Goal: Task Accomplishment & Management: Use online tool/utility

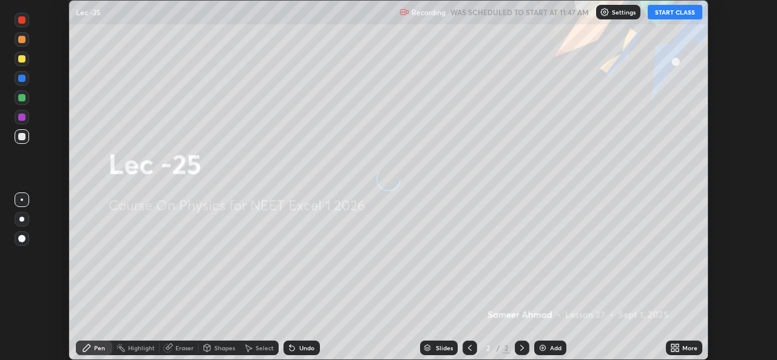
scroll to position [360, 777]
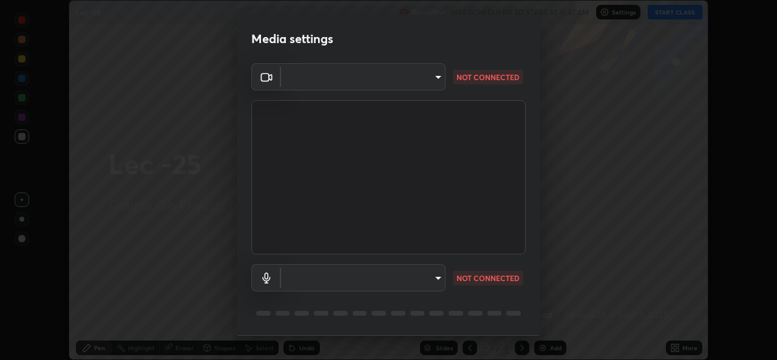
type input "78e73baf3d63bceb4c45423e3c658d9595c8caa1ee6d34b79bc6d5c79dc82097"
type input "default"
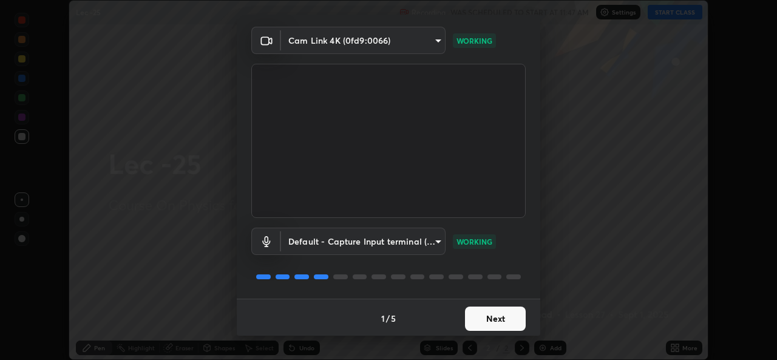
scroll to position [38, 0]
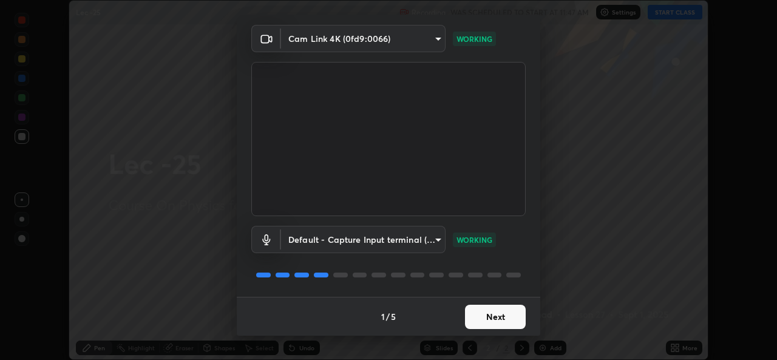
click at [500, 311] on button "Next" at bounding box center [495, 317] width 61 height 24
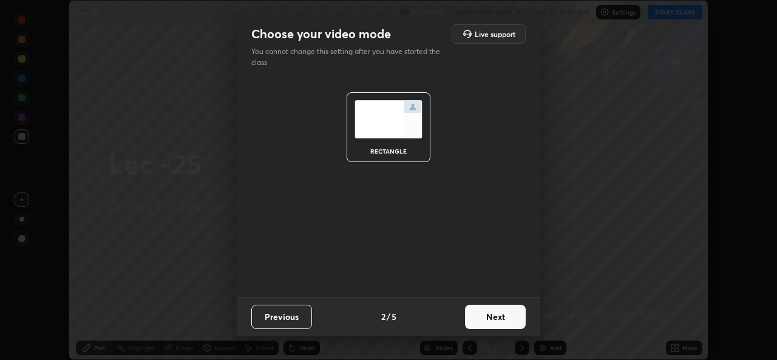
click at [500, 316] on button "Next" at bounding box center [495, 317] width 61 height 24
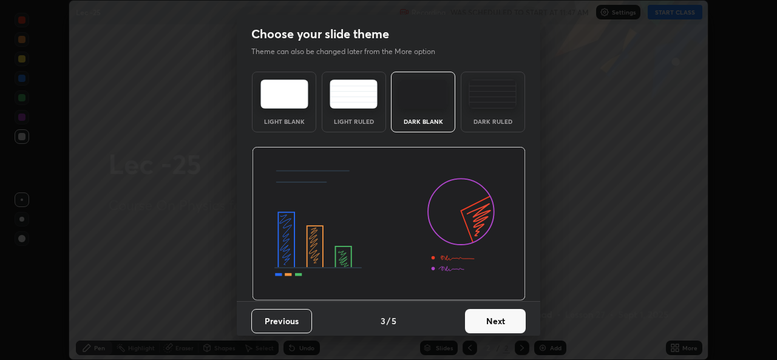
click at [496, 318] on button "Next" at bounding box center [495, 321] width 61 height 24
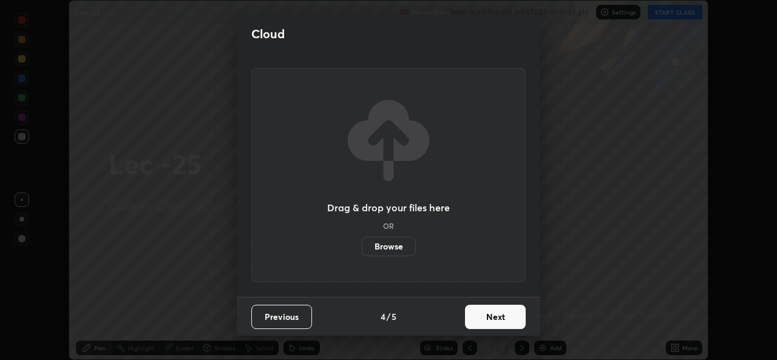
click at [494, 318] on button "Next" at bounding box center [495, 317] width 61 height 24
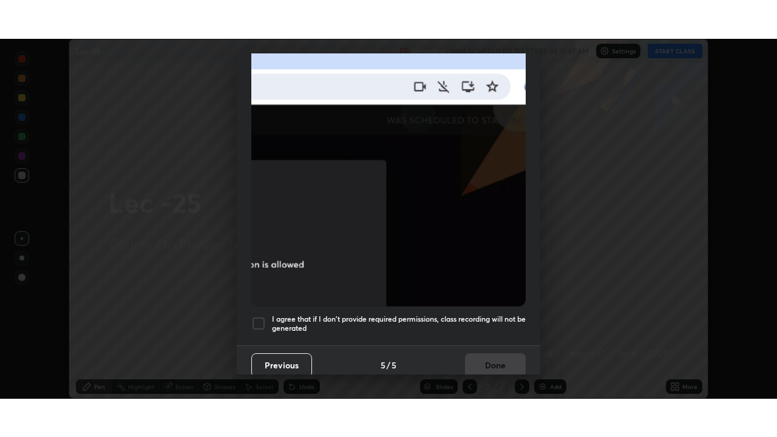
scroll to position [286, 0]
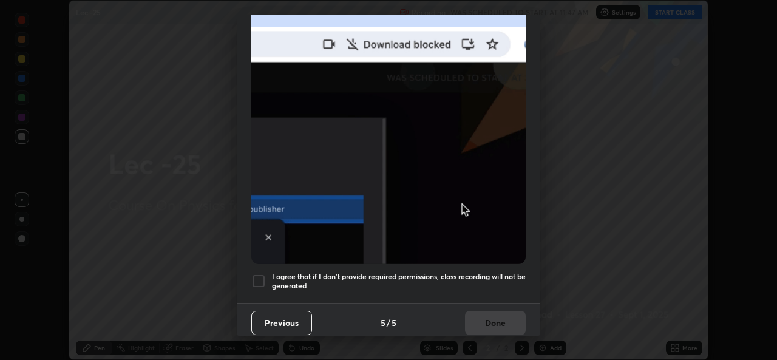
click at [259, 277] on div at bounding box center [258, 281] width 15 height 15
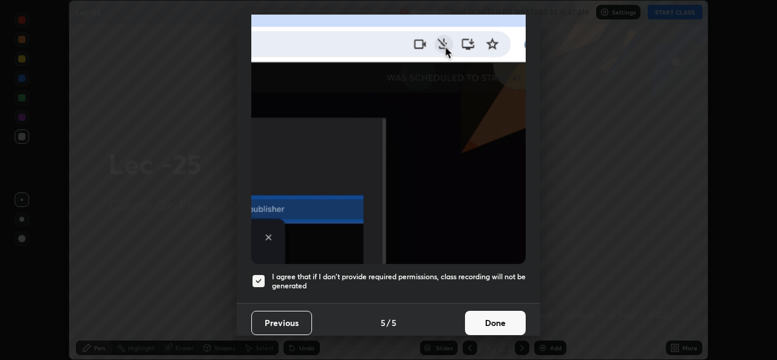
click at [492, 320] on button "Done" at bounding box center [495, 323] width 61 height 24
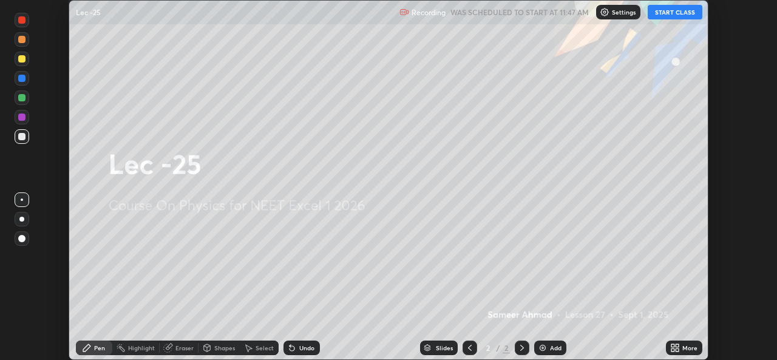
click at [673, 13] on button "START CLASS" at bounding box center [675, 12] width 55 height 15
click at [682, 351] on div "More" at bounding box center [689, 348] width 15 height 6
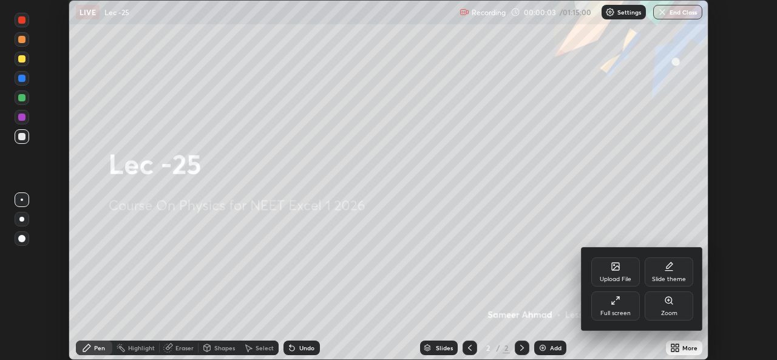
click at [616, 311] on div "Full screen" at bounding box center [615, 313] width 30 height 6
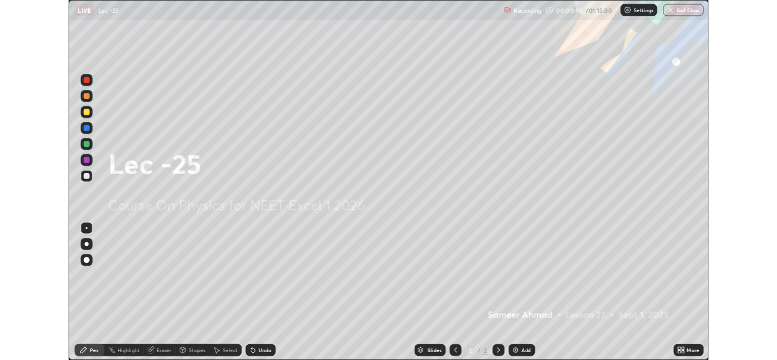
scroll to position [437, 777]
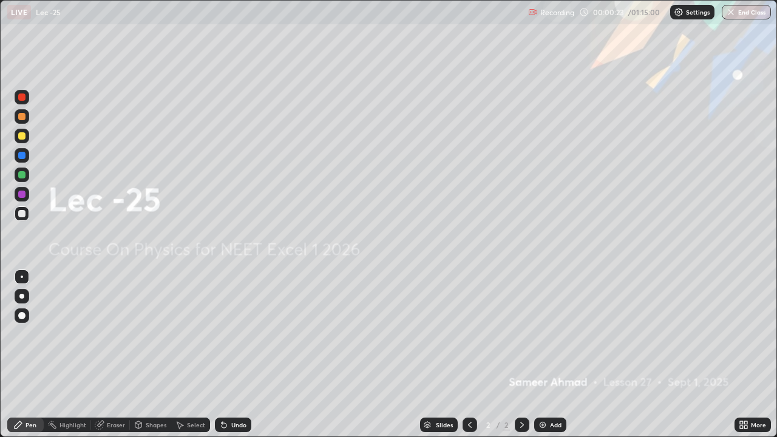
click at [744, 359] on icon at bounding box center [744, 425] width 10 height 10
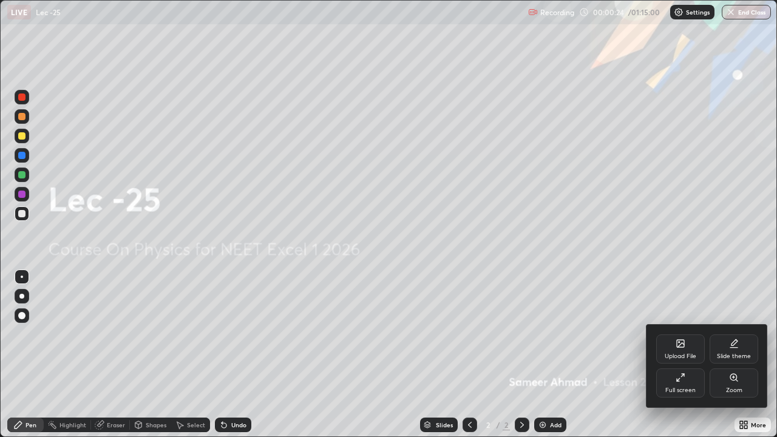
click at [676, 359] on div "Full screen" at bounding box center [680, 390] width 30 height 6
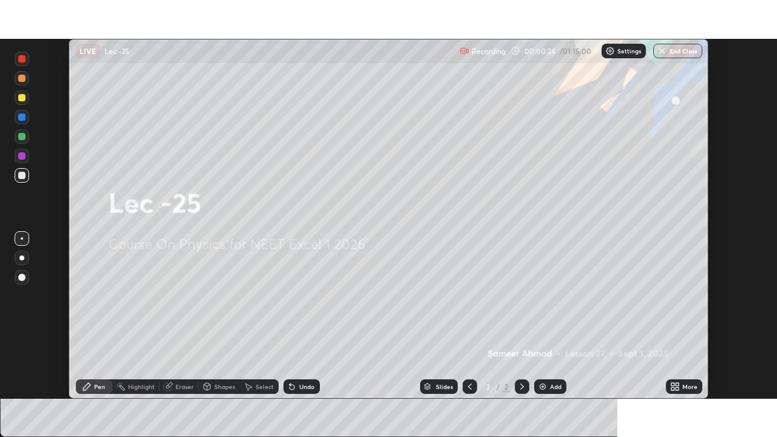
scroll to position [60352, 59935]
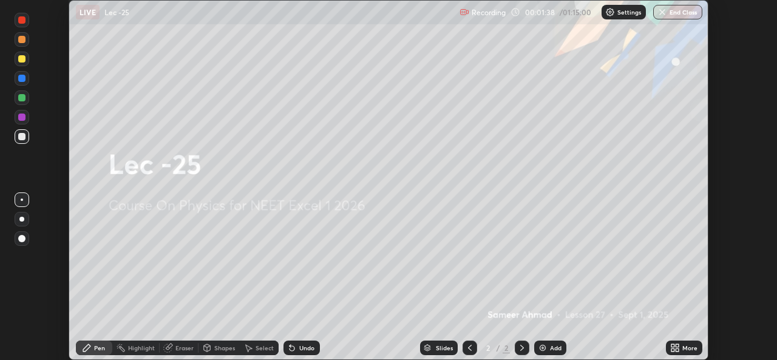
click at [687, 350] on div "More" at bounding box center [689, 348] width 15 height 6
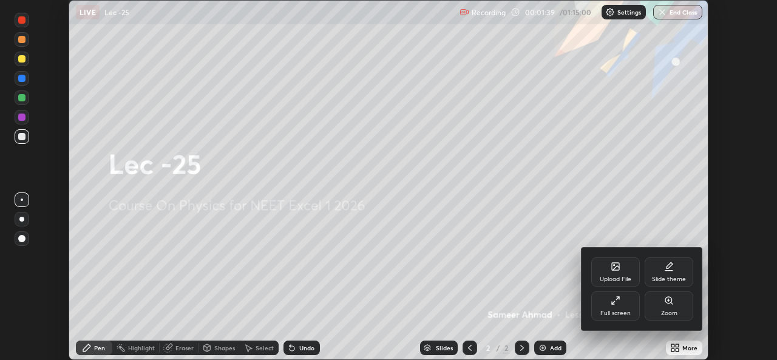
click at [620, 310] on div "Full screen" at bounding box center [615, 313] width 30 height 6
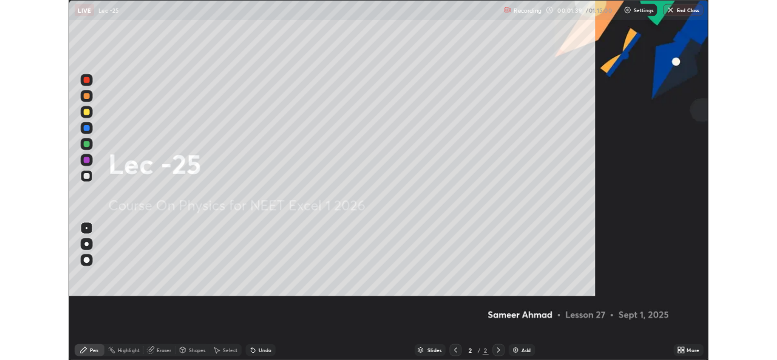
scroll to position [437, 777]
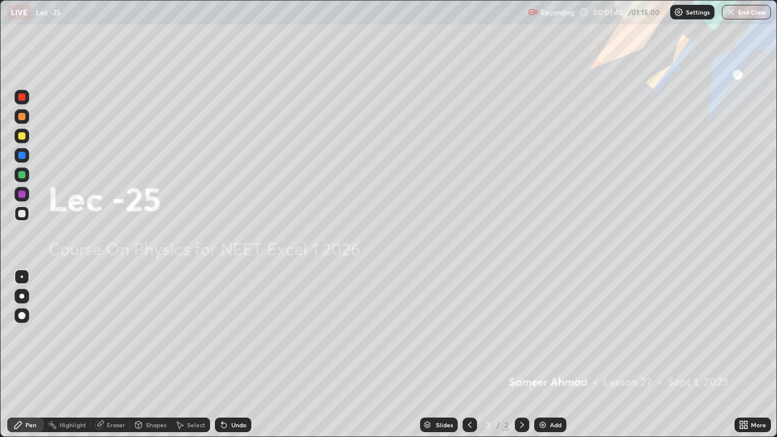
click at [751, 359] on div "More" at bounding box center [758, 425] width 15 height 6
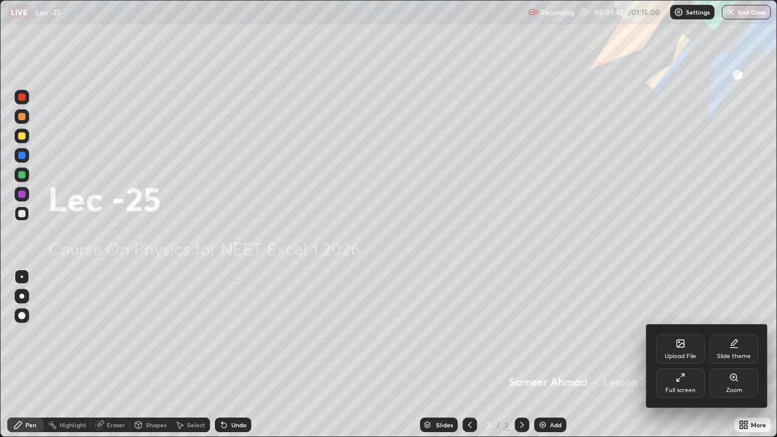
click at [685, 351] on div "Upload File" at bounding box center [680, 349] width 49 height 29
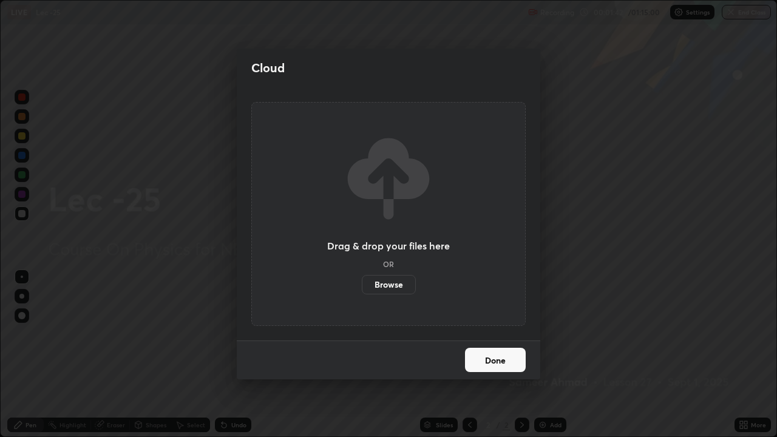
click at [491, 359] on button "Done" at bounding box center [495, 360] width 61 height 24
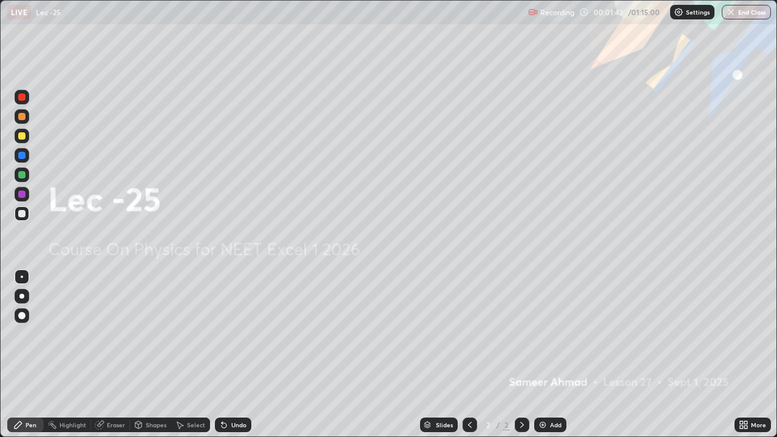
click at [751, 359] on div "More" at bounding box center [758, 425] width 15 height 6
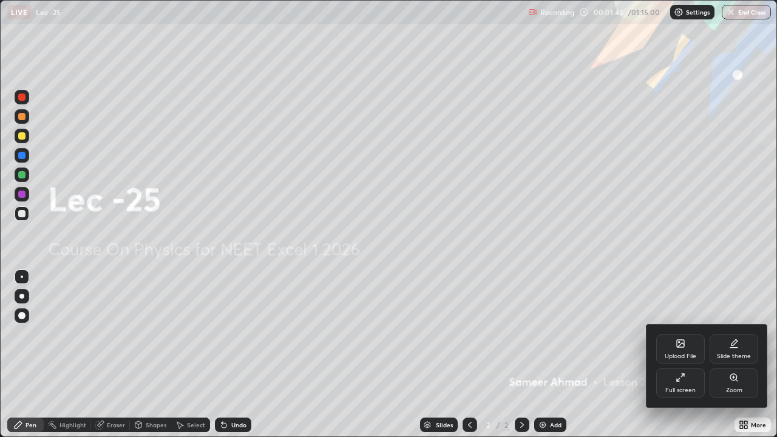
click at [675, 344] on div "Upload File" at bounding box center [680, 349] width 49 height 29
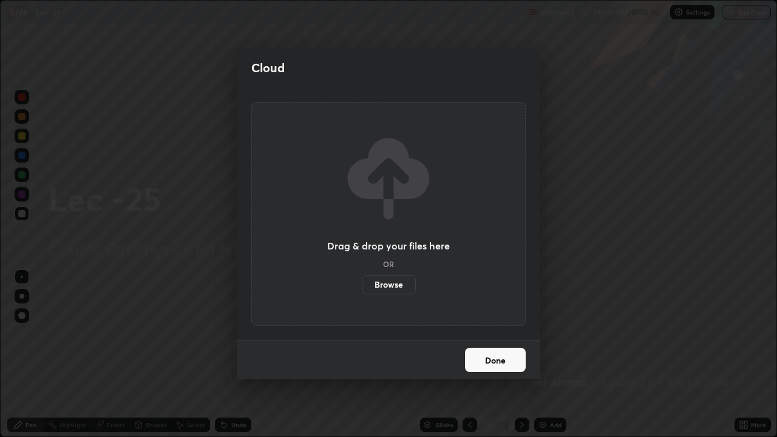
click at [385, 288] on label "Browse" at bounding box center [389, 284] width 54 height 19
click at [362, 288] on input "Browse" at bounding box center [362, 284] width 0 height 19
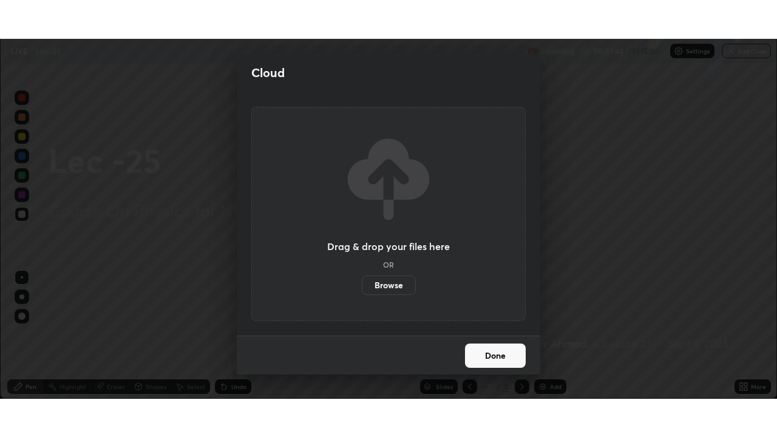
scroll to position [60352, 59935]
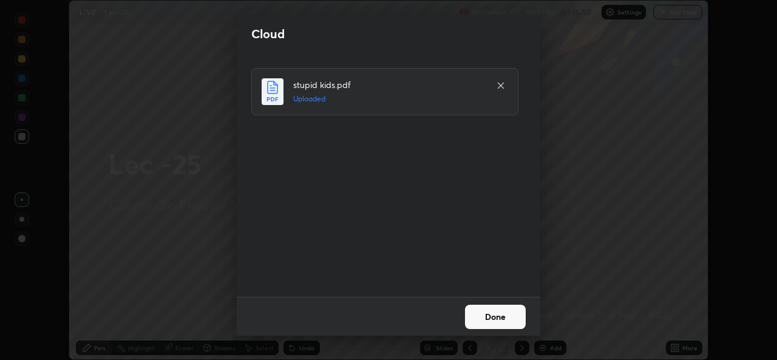
click at [483, 313] on button "Done" at bounding box center [495, 317] width 61 height 24
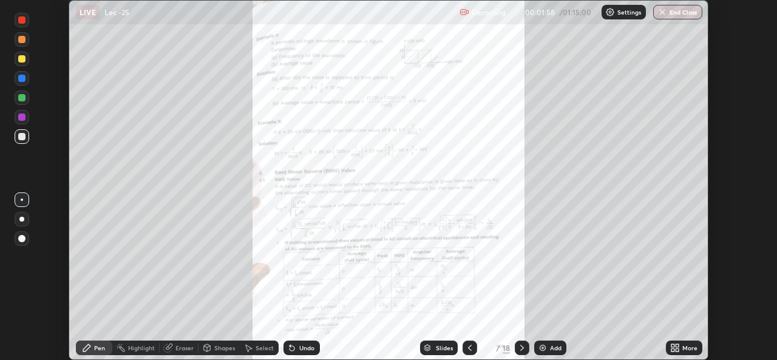
click at [677, 350] on icon at bounding box center [677, 349] width 3 height 3
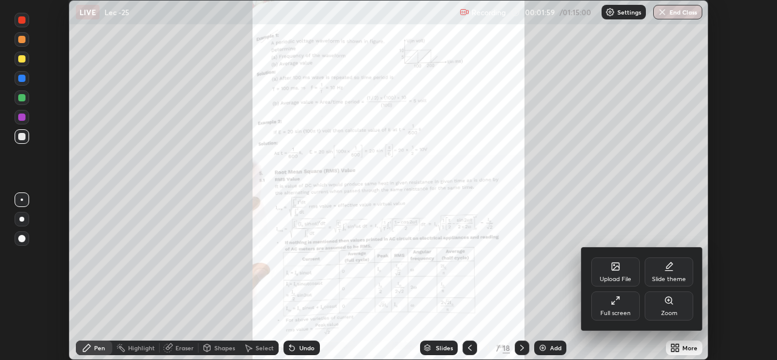
click at [618, 315] on div "Full screen" at bounding box center [615, 313] width 30 height 6
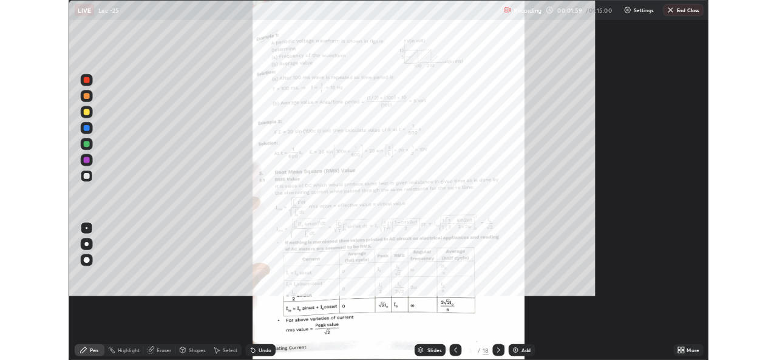
scroll to position [437, 777]
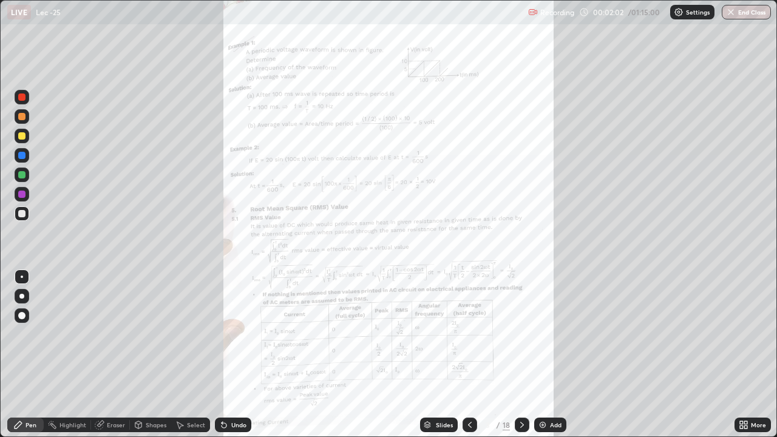
click at [752, 359] on div "More" at bounding box center [758, 425] width 15 height 6
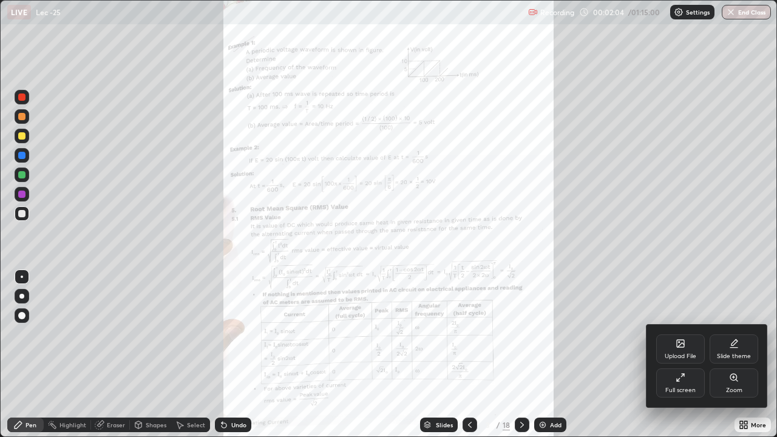
click at [721, 359] on div "Zoom" at bounding box center [734, 383] width 49 height 29
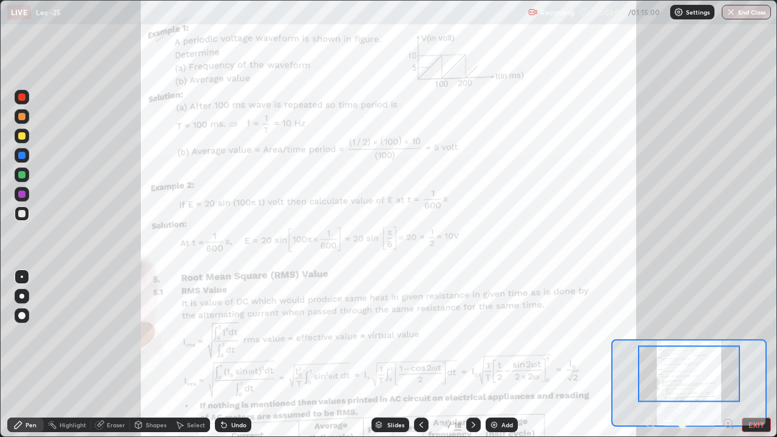
click at [728, 359] on icon at bounding box center [728, 423] width 3 height 0
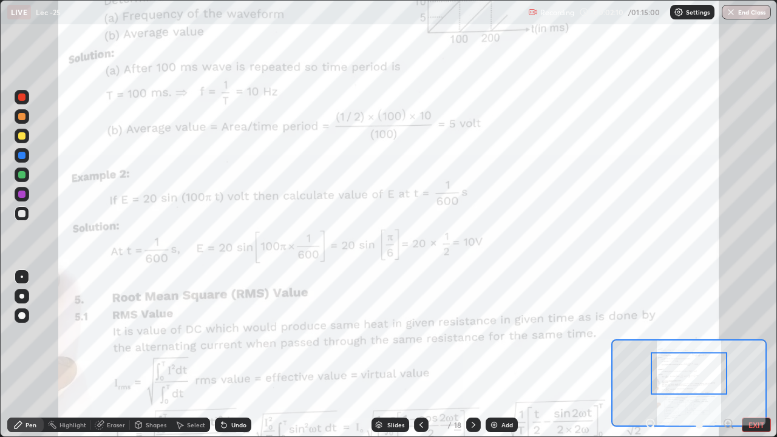
click at [22, 175] on div at bounding box center [21, 174] width 7 height 7
click at [473, 359] on icon at bounding box center [474, 425] width 4 height 6
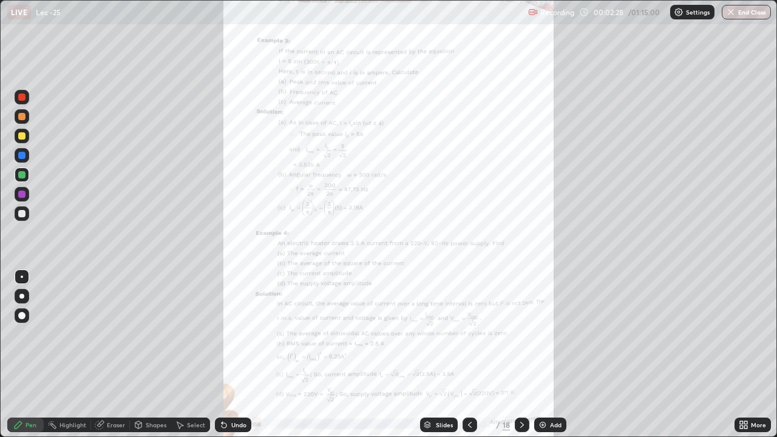
click at [521, 359] on icon at bounding box center [522, 425] width 10 height 10
click at [469, 359] on icon at bounding box center [470, 425] width 10 height 10
click at [764, 359] on div "More" at bounding box center [758, 425] width 15 height 6
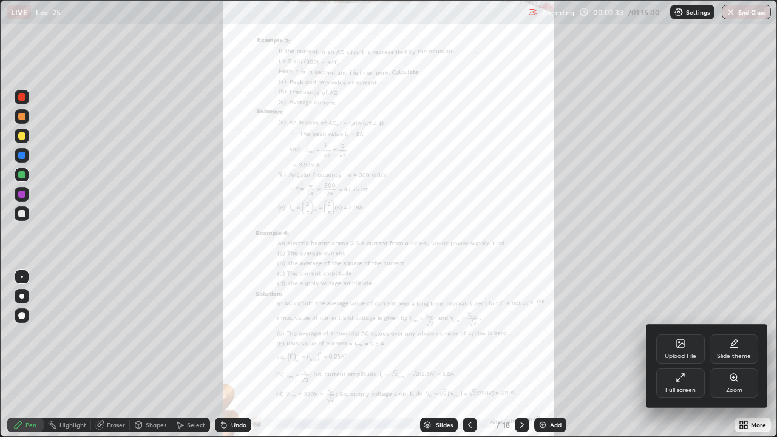
click at [734, 359] on div "Zoom" at bounding box center [734, 383] width 49 height 29
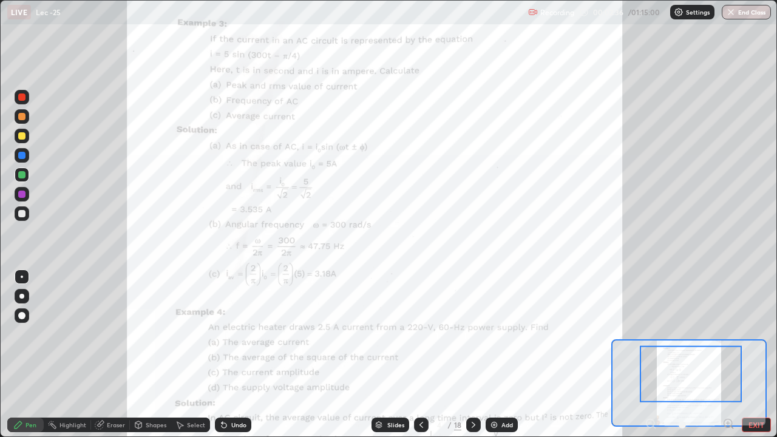
click at [728, 359] on icon at bounding box center [728, 423] width 3 height 0
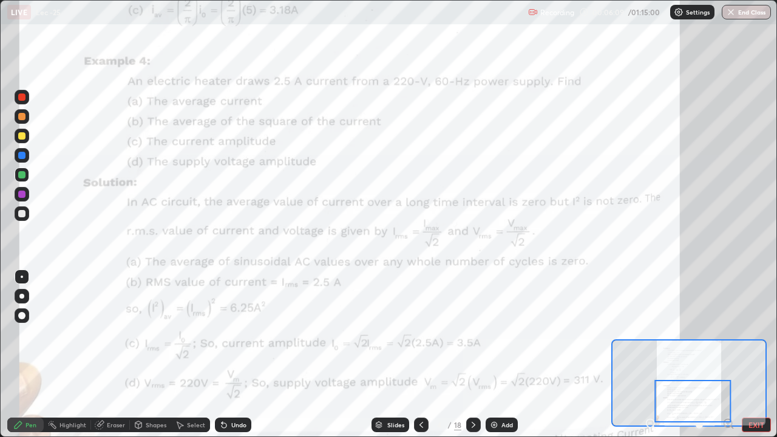
click at [474, 359] on icon at bounding box center [474, 425] width 10 height 10
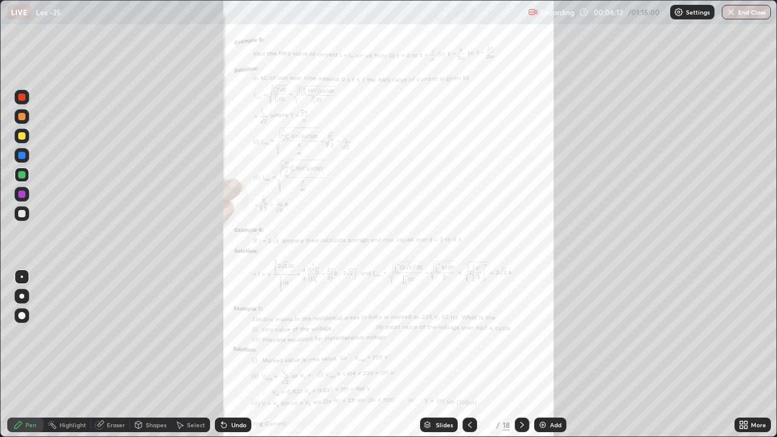
click at [746, 359] on icon at bounding box center [745, 427] width 3 height 3
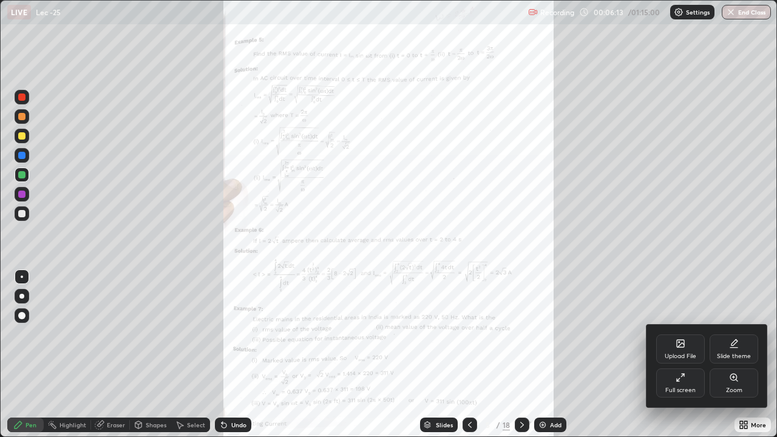
click at [731, 359] on div "Zoom" at bounding box center [734, 383] width 49 height 29
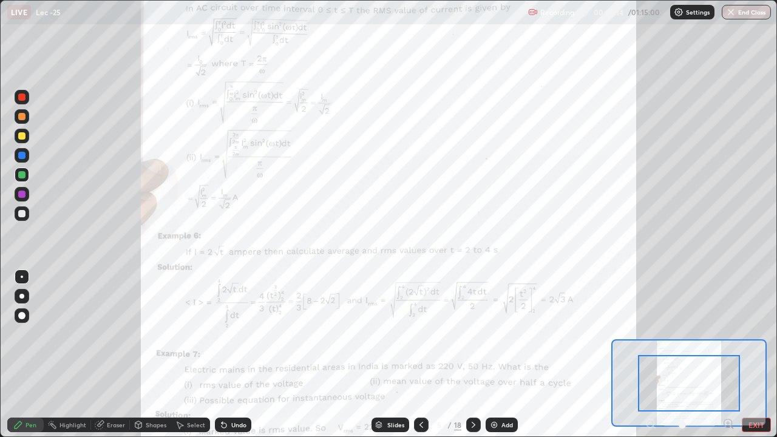
click at [733, 359] on div at bounding box center [689, 383] width 102 height 56
click at [729, 359] on icon at bounding box center [728, 424] width 12 height 12
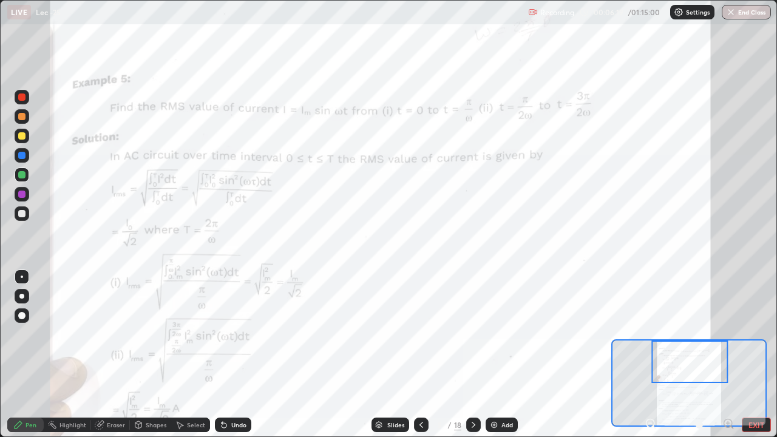
click at [732, 359] on icon at bounding box center [732, 427] width 2 height 2
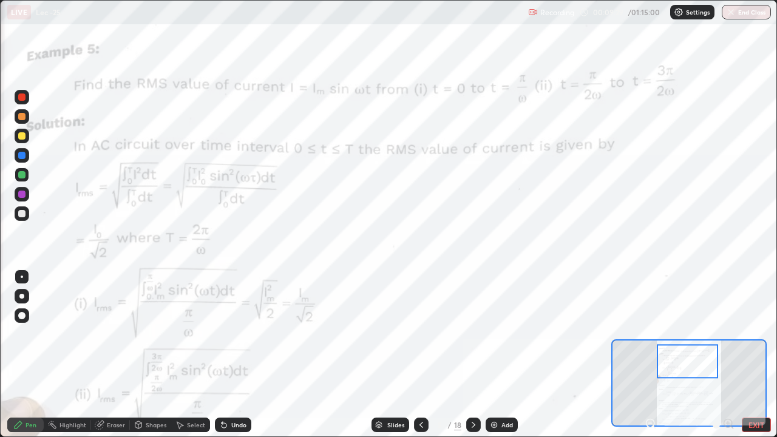
click at [187, 359] on div "Select" at bounding box center [196, 425] width 18 height 6
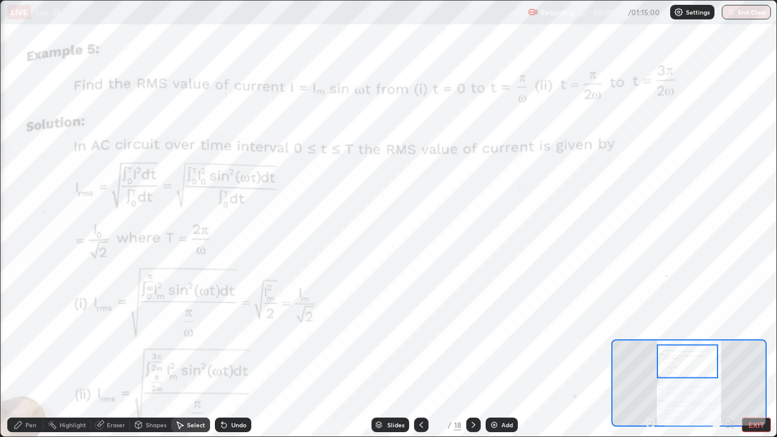
click at [22, 359] on icon at bounding box center [18, 425] width 10 height 10
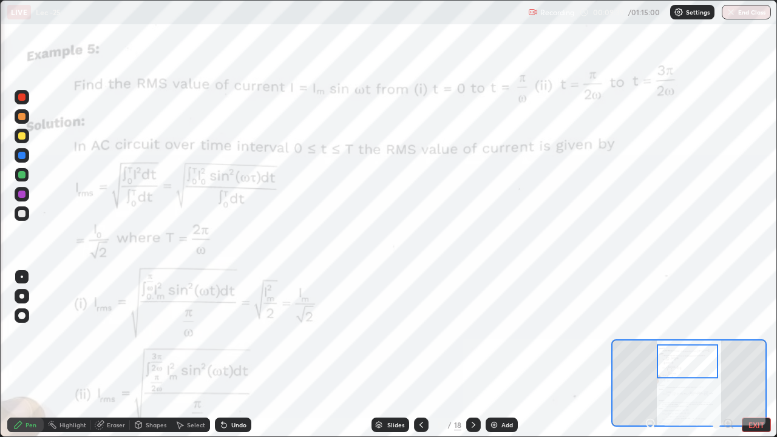
click at [25, 175] on div at bounding box center [21, 174] width 7 height 7
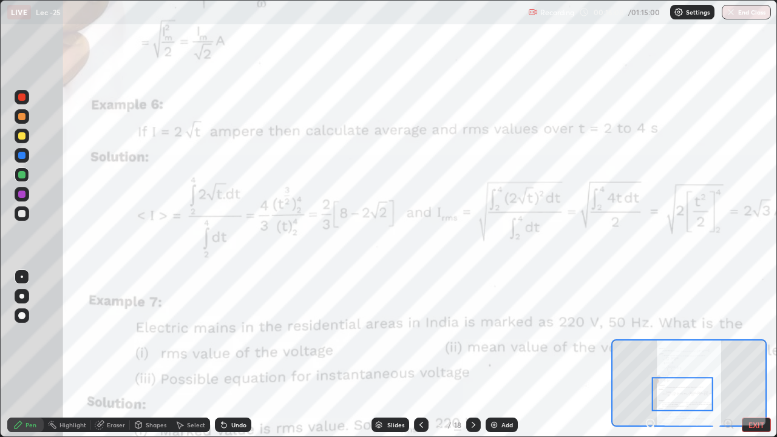
click at [227, 359] on icon at bounding box center [224, 425] width 10 height 10
click at [226, 359] on div "Undo" at bounding box center [233, 425] width 36 height 15
click at [231, 359] on div "Undo" at bounding box center [233, 425] width 36 height 15
click at [239, 359] on div "Undo" at bounding box center [238, 425] width 15 height 6
click at [112, 359] on div "Eraser" at bounding box center [116, 425] width 18 height 6
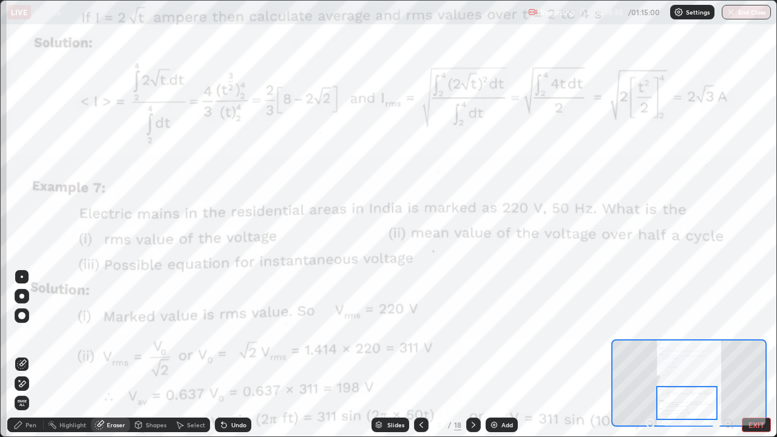
click at [30, 359] on div "Pen" at bounding box center [30, 425] width 11 height 6
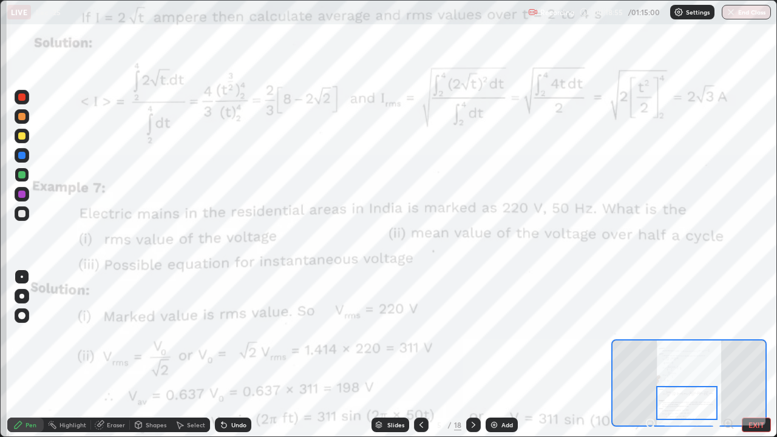
click at [237, 359] on div "Undo" at bounding box center [238, 425] width 15 height 6
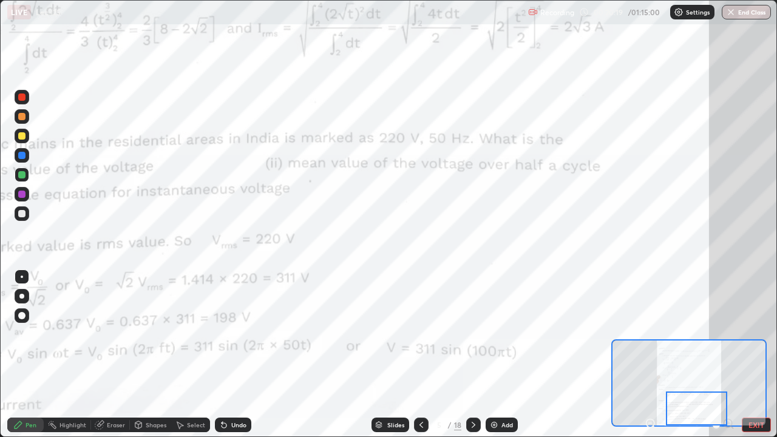
click at [472, 359] on icon at bounding box center [474, 425] width 10 height 10
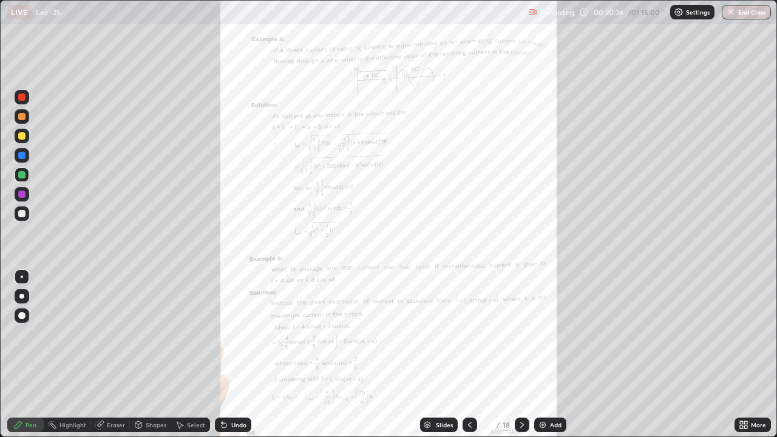
click at [753, 359] on div "More" at bounding box center [758, 425] width 15 height 6
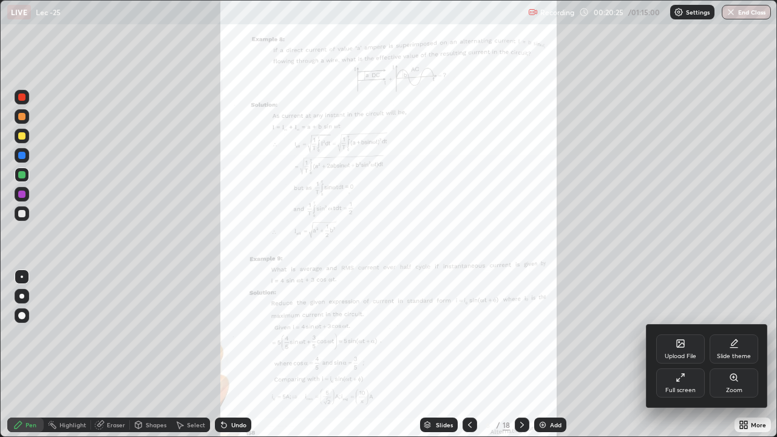
click at [731, 359] on div "Zoom" at bounding box center [734, 383] width 49 height 29
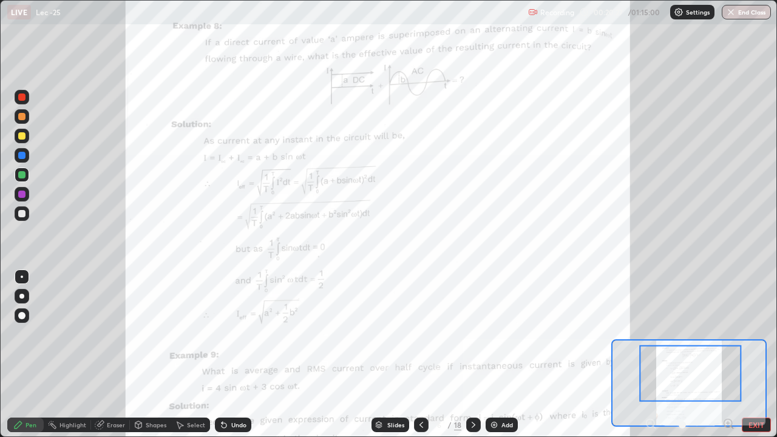
click at [732, 359] on icon at bounding box center [732, 427] width 2 height 2
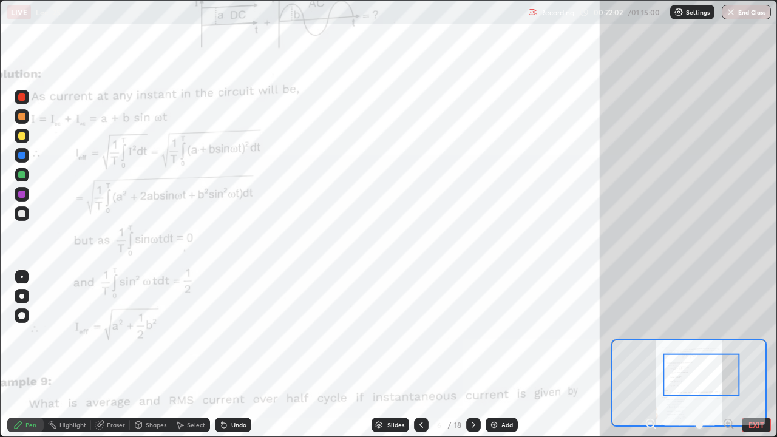
click at [650, 359] on icon at bounding box center [650, 423] width 3 height 0
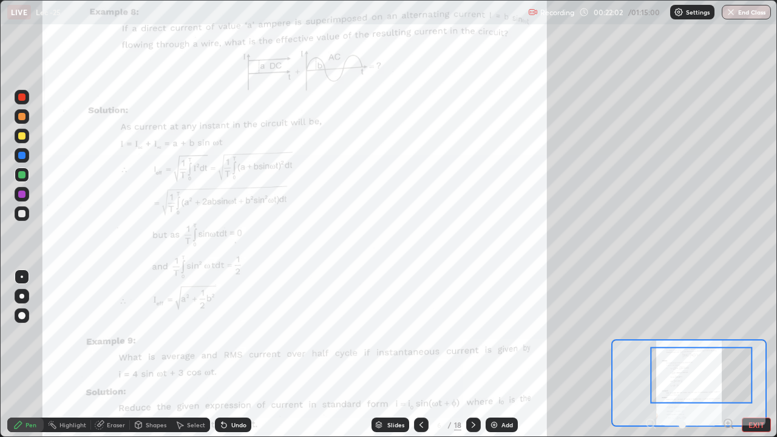
click at [651, 359] on div at bounding box center [690, 425] width 90 height 15
click at [649, 359] on div at bounding box center [690, 425] width 90 height 15
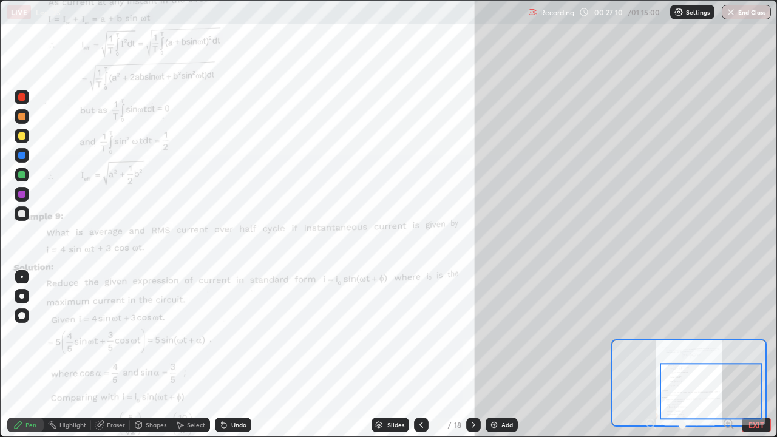
click at [233, 359] on div "Undo" at bounding box center [238, 425] width 15 height 6
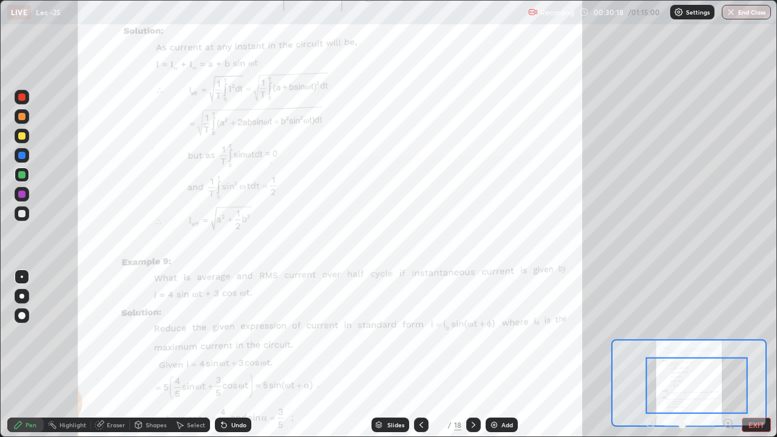
click at [239, 359] on div "Undo" at bounding box center [233, 425] width 36 height 15
click at [236, 359] on div "Undo" at bounding box center [238, 425] width 15 height 6
click at [231, 359] on div "Undo" at bounding box center [238, 425] width 15 height 6
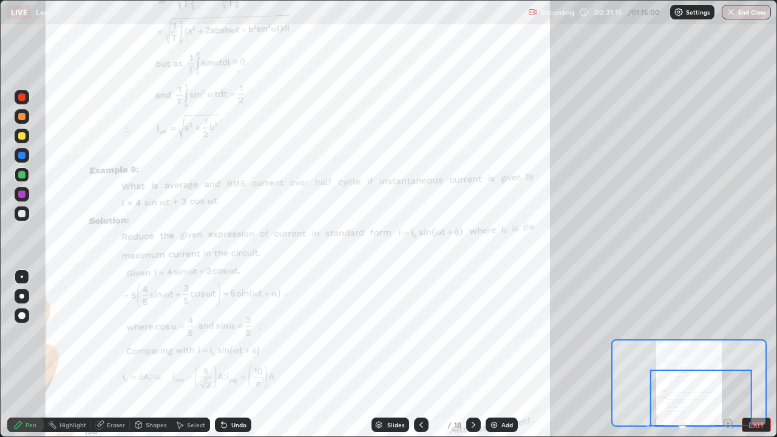
click at [467, 359] on div at bounding box center [473, 425] width 15 height 15
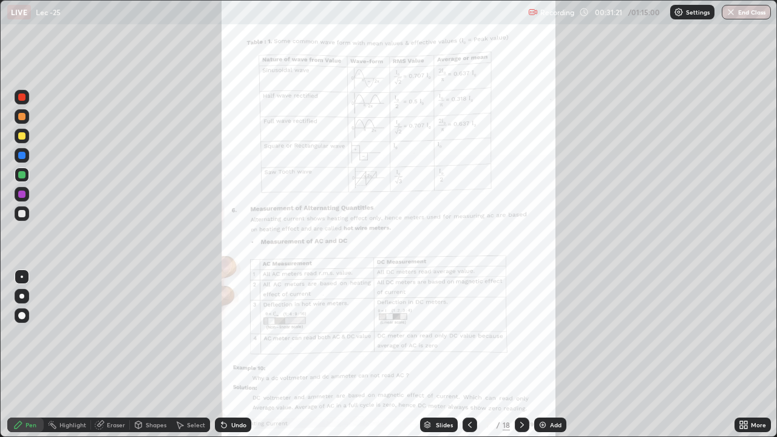
click at [755, 359] on div "More" at bounding box center [758, 425] width 15 height 6
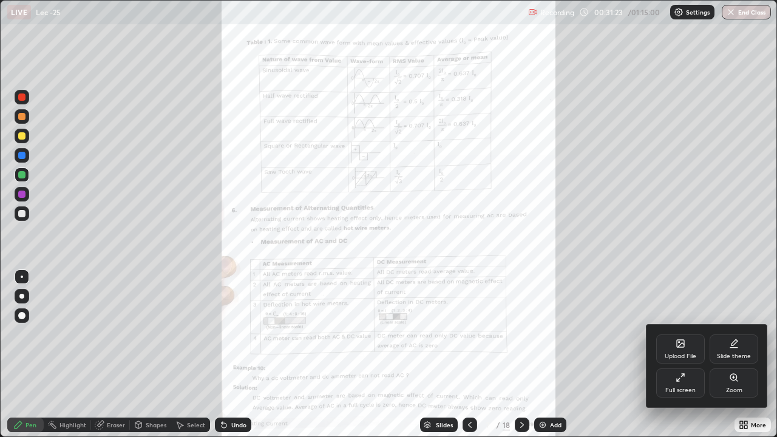
click at [733, 359] on div "Zoom" at bounding box center [734, 383] width 49 height 29
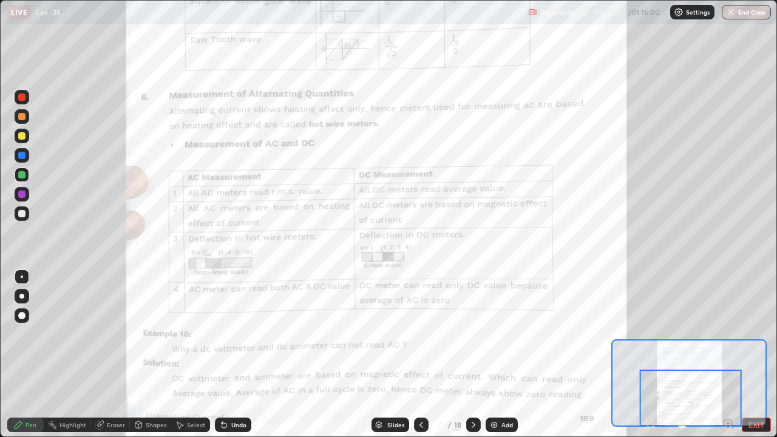
click at [728, 359] on div at bounding box center [691, 398] width 102 height 56
click at [730, 359] on div at bounding box center [691, 398] width 102 height 56
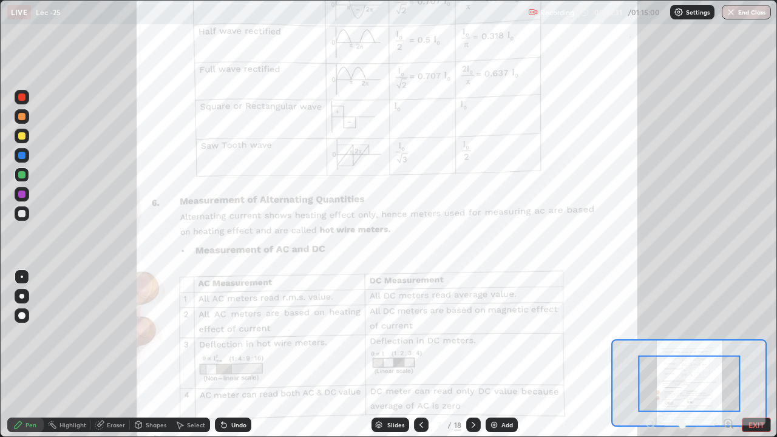
click at [728, 359] on icon at bounding box center [728, 423] width 3 height 0
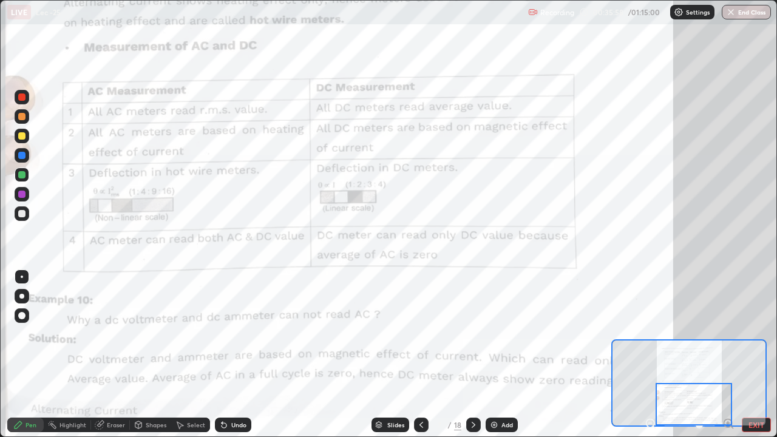
click at [472, 359] on icon at bounding box center [474, 425] width 10 height 10
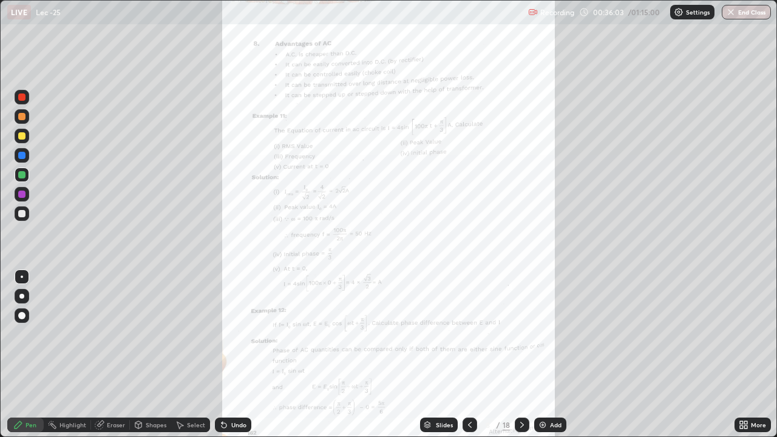
click at [746, 359] on icon at bounding box center [745, 427] width 3 height 3
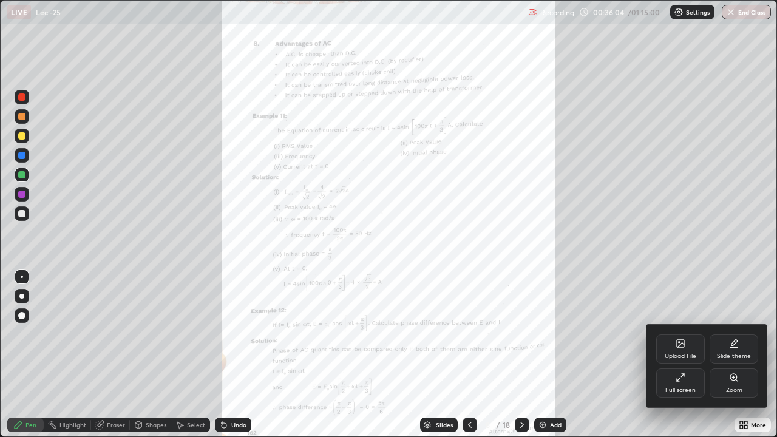
click at [726, 359] on div "Zoom" at bounding box center [734, 383] width 49 height 29
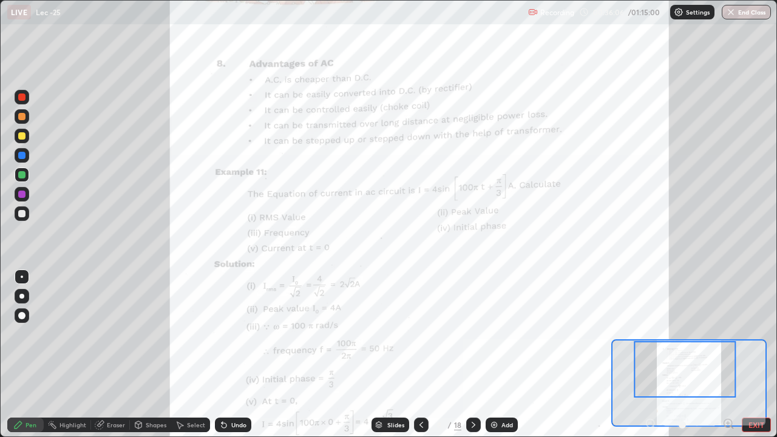
click at [727, 359] on icon at bounding box center [728, 424] width 12 height 12
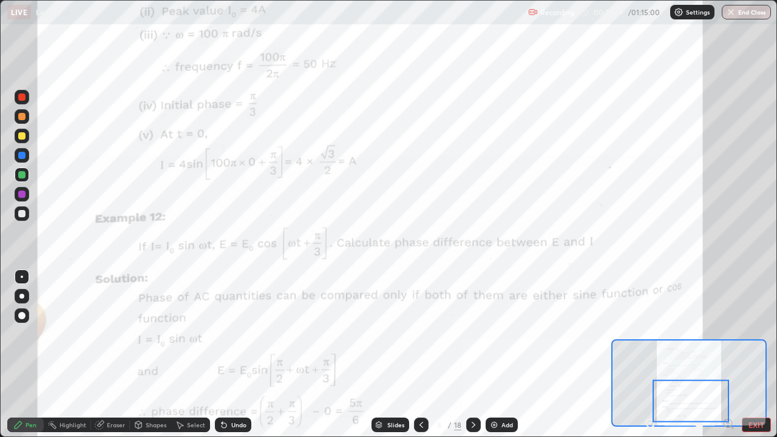
click at [236, 359] on div "Undo" at bounding box center [238, 425] width 15 height 6
click at [237, 359] on div "Undo" at bounding box center [238, 425] width 15 height 6
click at [239, 359] on div "Undo" at bounding box center [238, 425] width 15 height 6
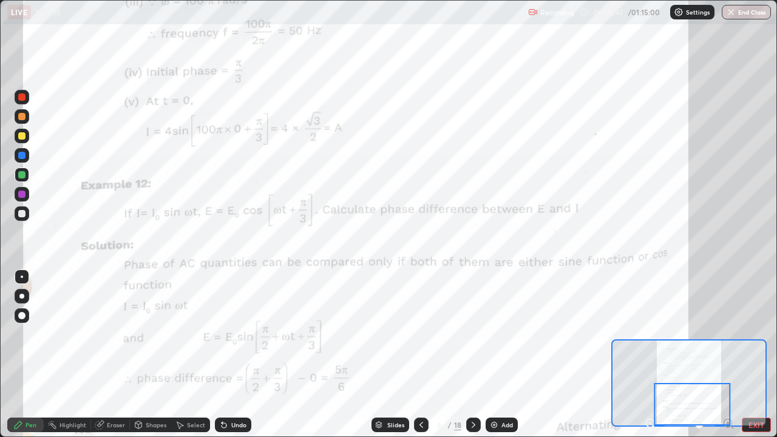
click at [472, 359] on icon at bounding box center [474, 425] width 10 height 10
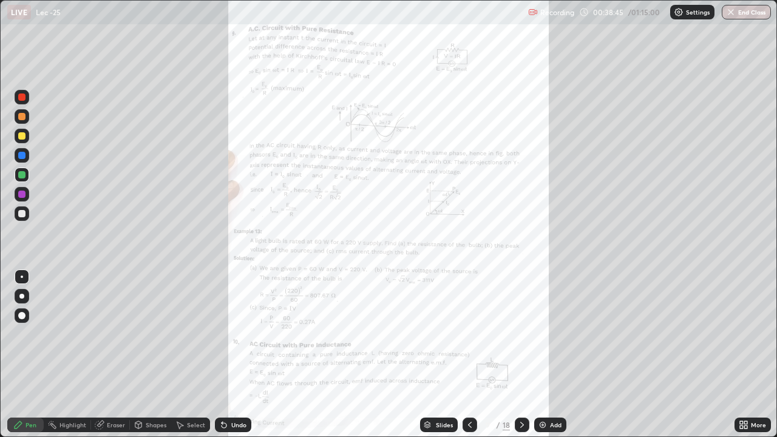
click at [752, 359] on div "More" at bounding box center [758, 425] width 15 height 6
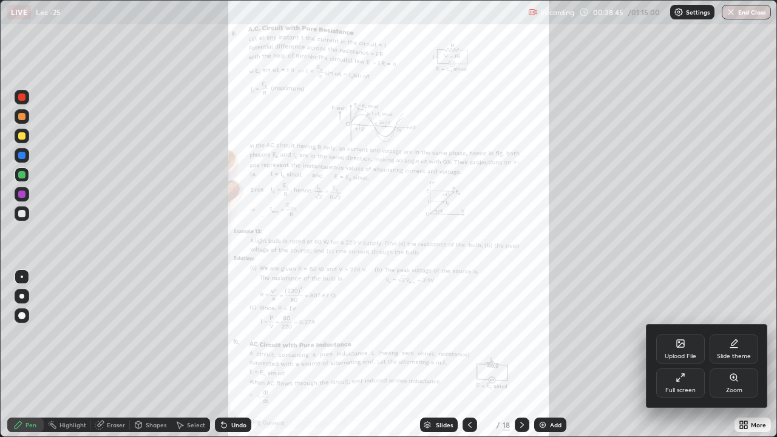
click at [732, 359] on div "Zoom" at bounding box center [734, 390] width 16 height 6
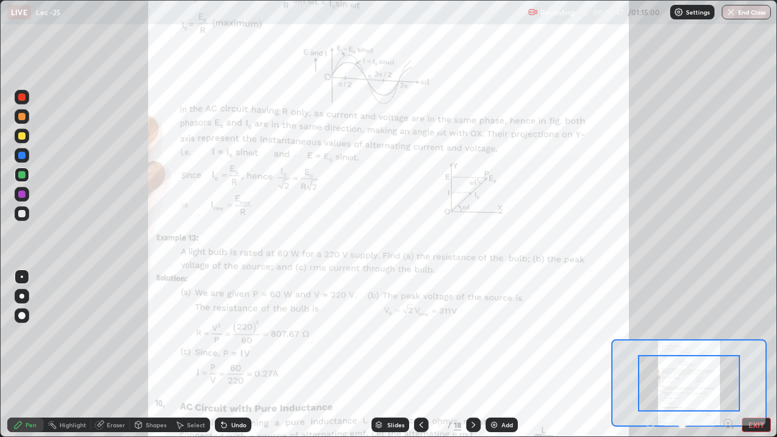
click at [728, 359] on icon at bounding box center [728, 423] width 3 height 0
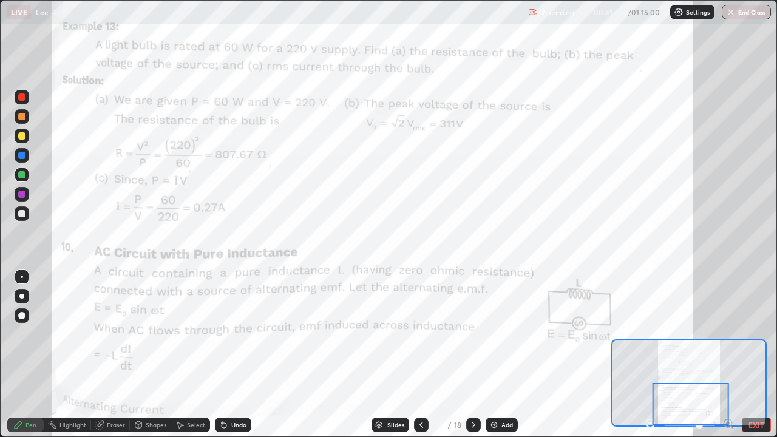
click at [474, 359] on icon at bounding box center [474, 425] width 10 height 10
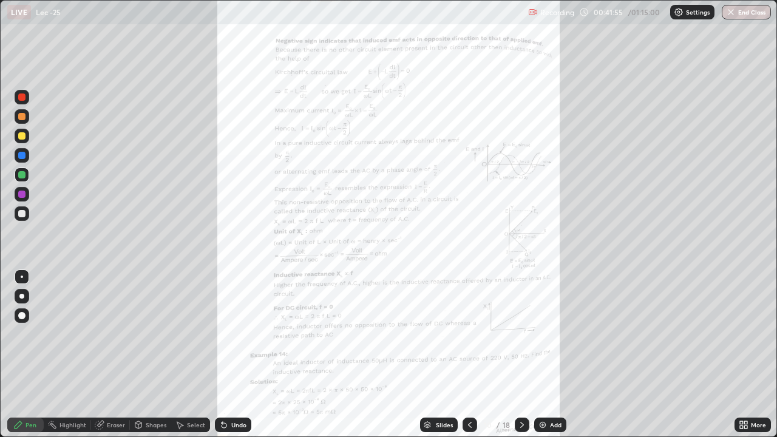
click at [746, 359] on icon at bounding box center [745, 422] width 3 height 3
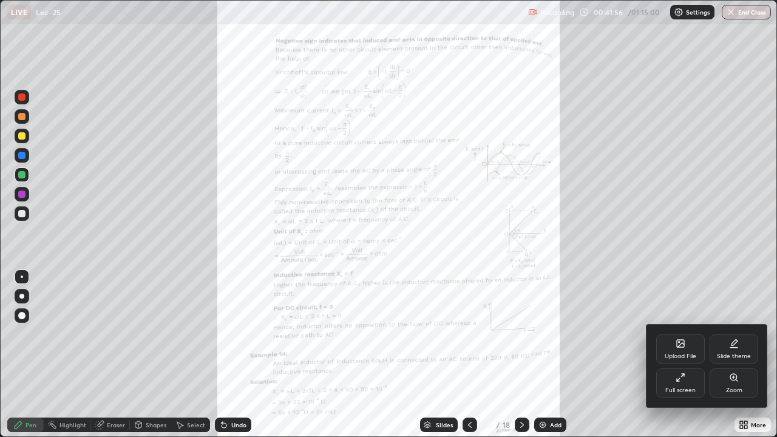
click at [726, 359] on div "Zoom" at bounding box center [734, 383] width 49 height 29
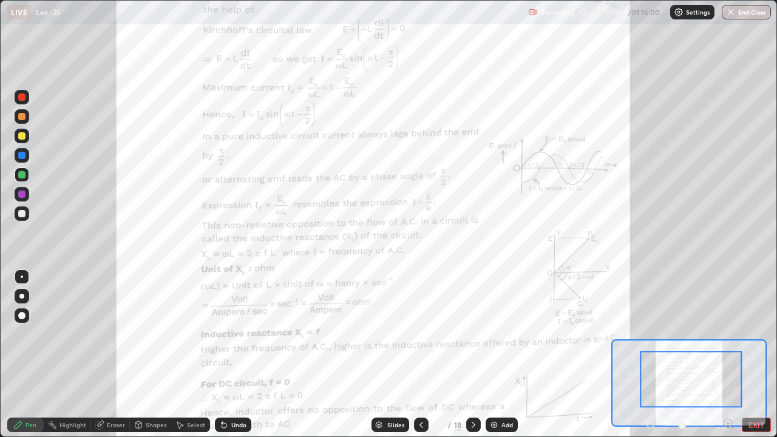
click at [728, 359] on icon at bounding box center [728, 423] width 3 height 0
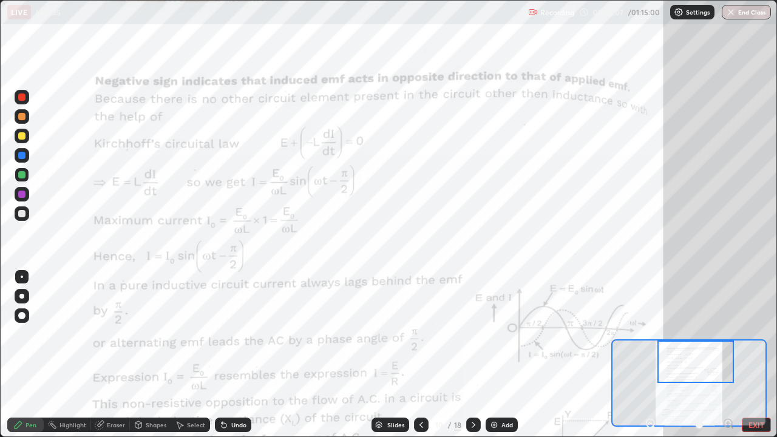
click at [202, 359] on div "Select" at bounding box center [196, 425] width 18 height 6
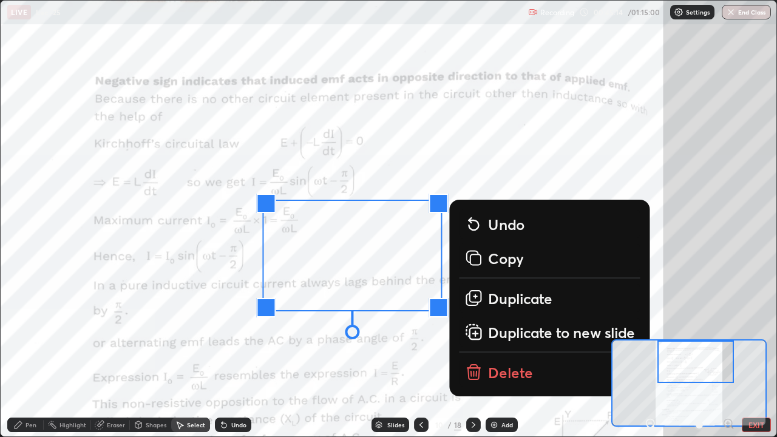
click at [508, 359] on p "Delete" at bounding box center [510, 371] width 45 height 19
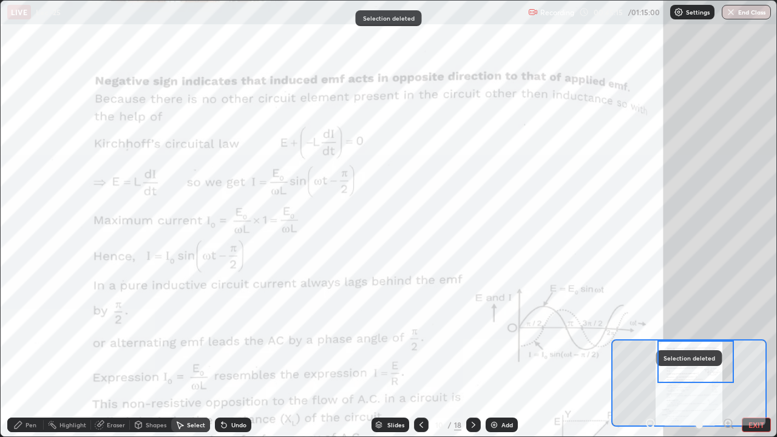
click at [28, 359] on div "Pen" at bounding box center [30, 425] width 11 height 6
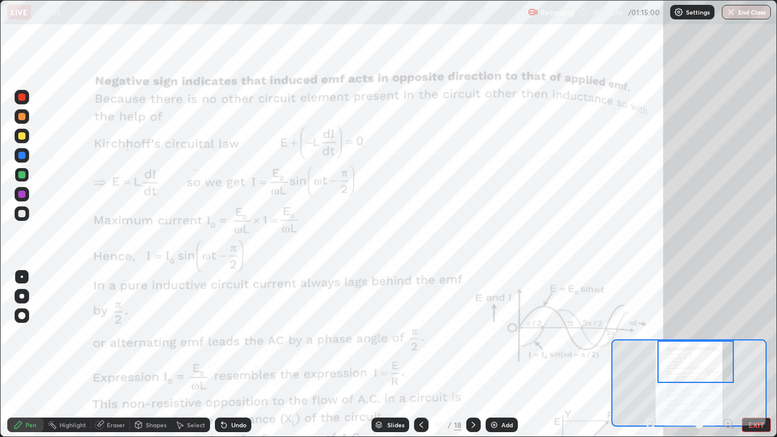
click at [22, 177] on div at bounding box center [21, 174] width 7 height 7
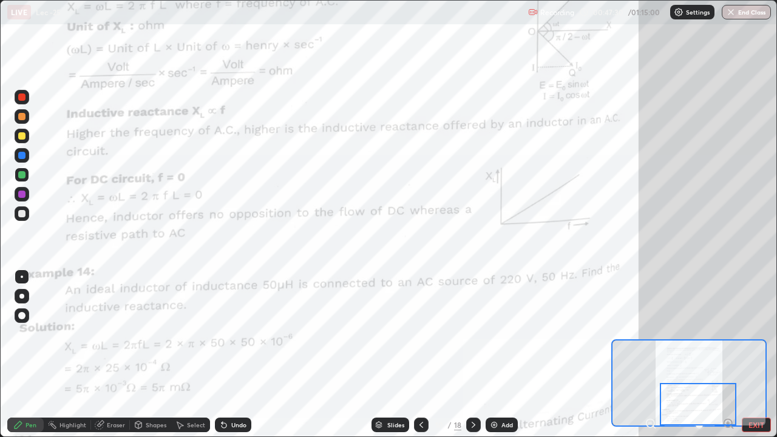
click at [472, 359] on icon at bounding box center [474, 425] width 10 height 10
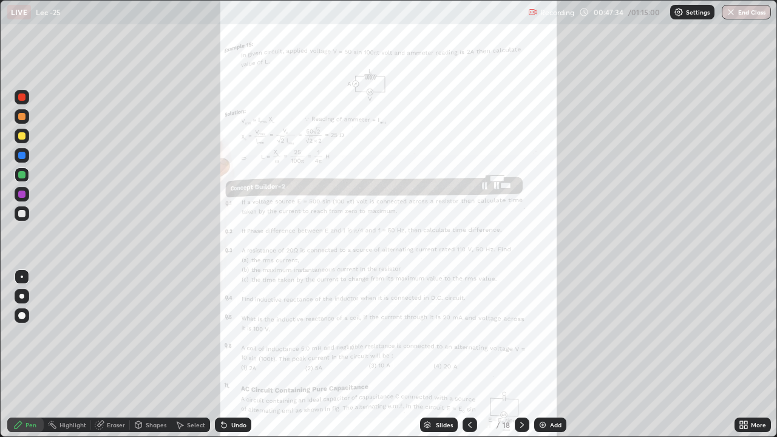
click at [753, 359] on div "More" at bounding box center [758, 425] width 15 height 6
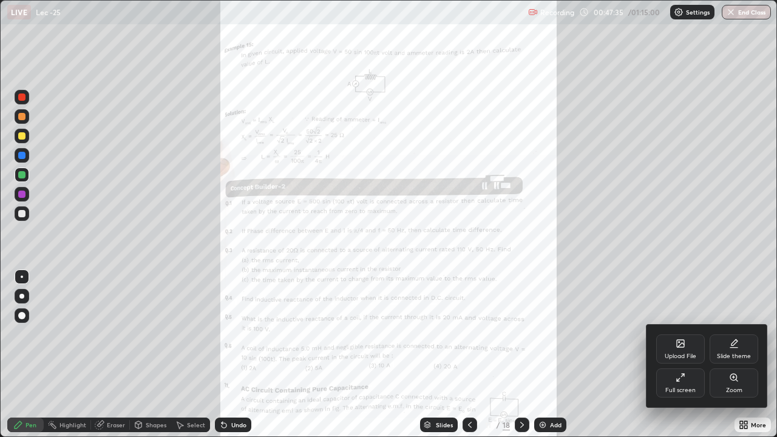
click at [732, 359] on div "Zoom" at bounding box center [734, 383] width 49 height 29
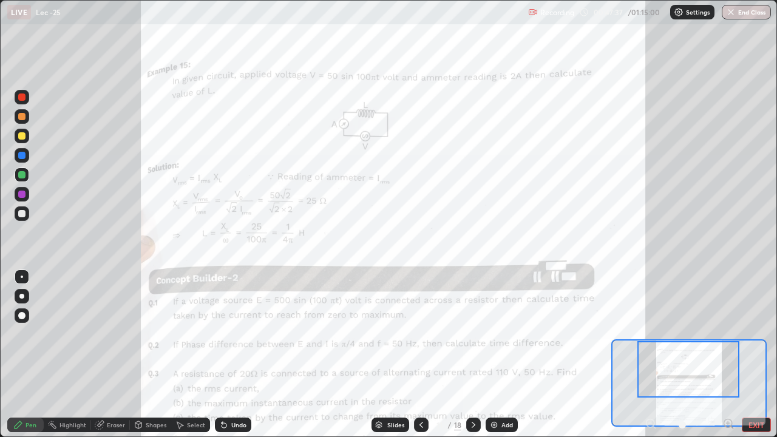
click at [728, 359] on icon at bounding box center [728, 423] width 3 height 0
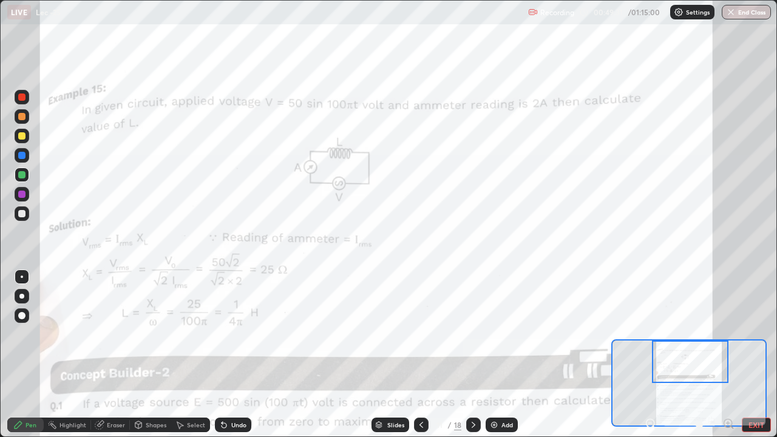
click at [677, 359] on div at bounding box center [690, 362] width 76 height 42
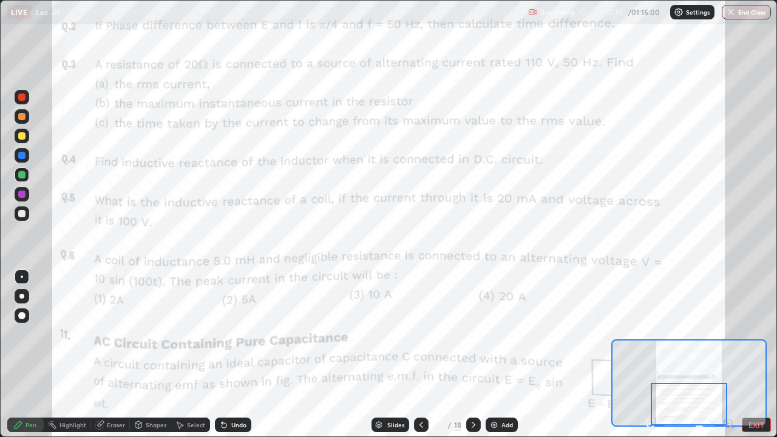
click at [471, 359] on icon at bounding box center [474, 425] width 10 height 10
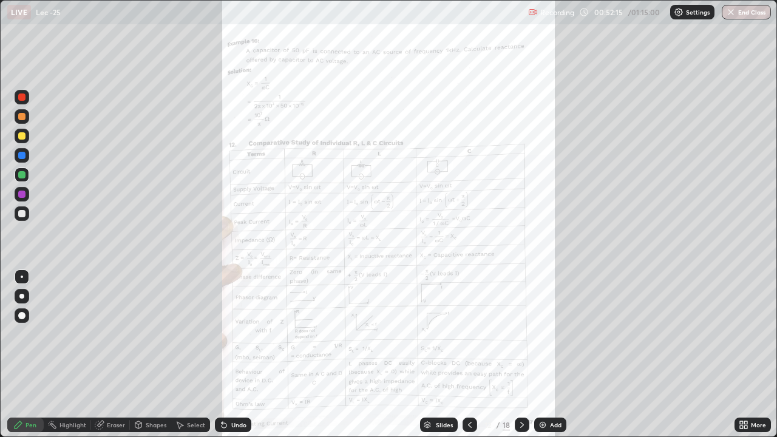
click at [754, 359] on div "More" at bounding box center [758, 425] width 15 height 6
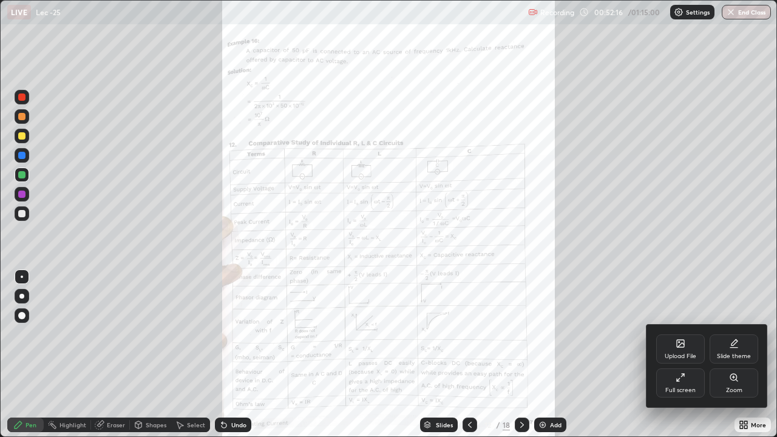
click at [725, 359] on div "Zoom" at bounding box center [734, 383] width 49 height 29
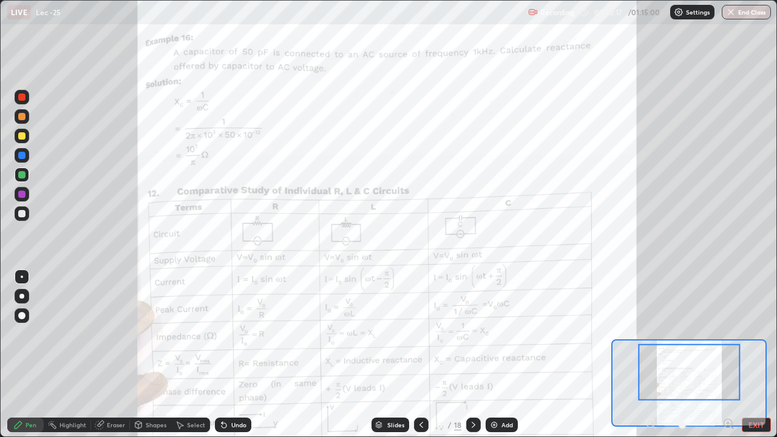
click at [728, 359] on icon at bounding box center [728, 423] width 3 height 0
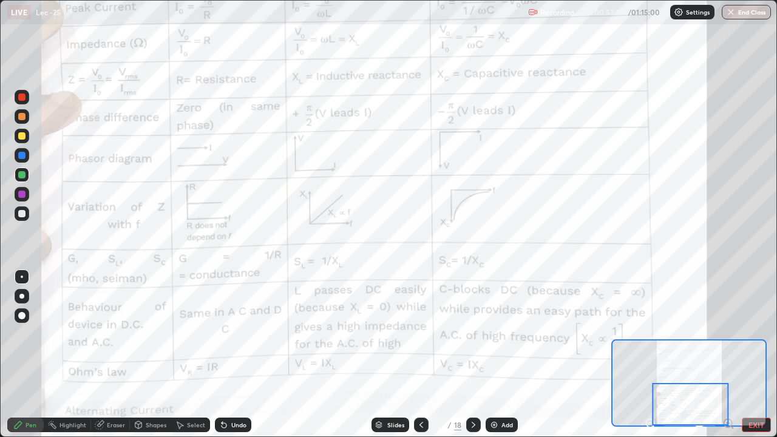
click at [473, 359] on icon at bounding box center [474, 425] width 4 height 6
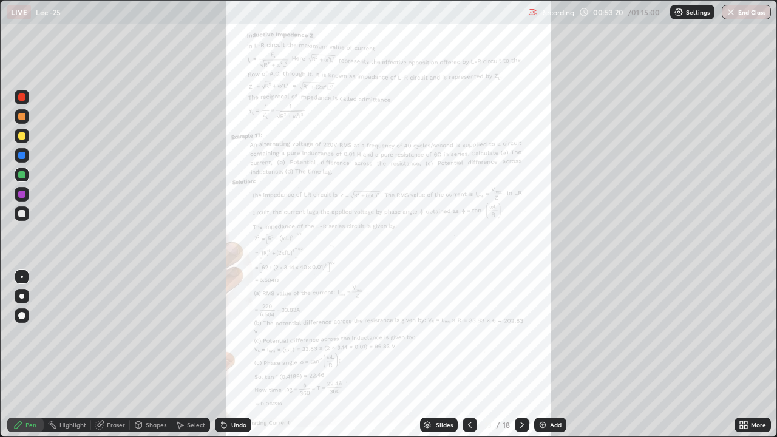
click at [746, 359] on icon at bounding box center [745, 427] width 3 height 3
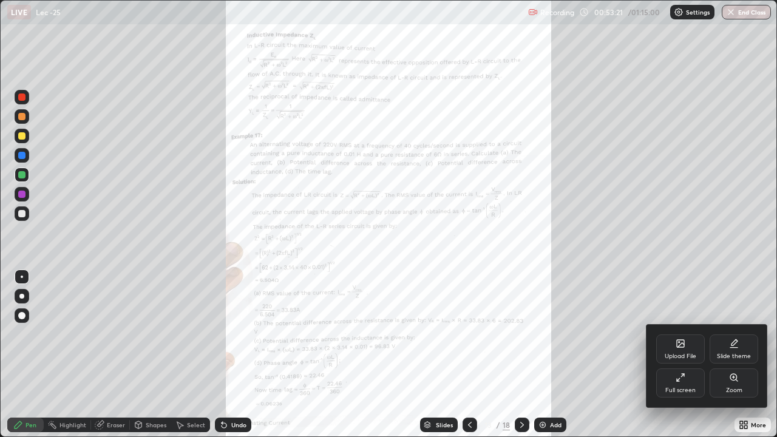
click at [729, 359] on div "Zoom" at bounding box center [734, 383] width 49 height 29
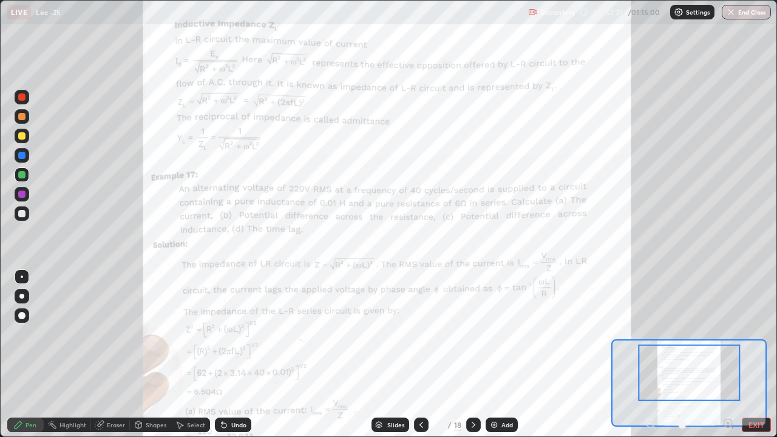
click at [732, 359] on icon at bounding box center [732, 427] width 2 height 2
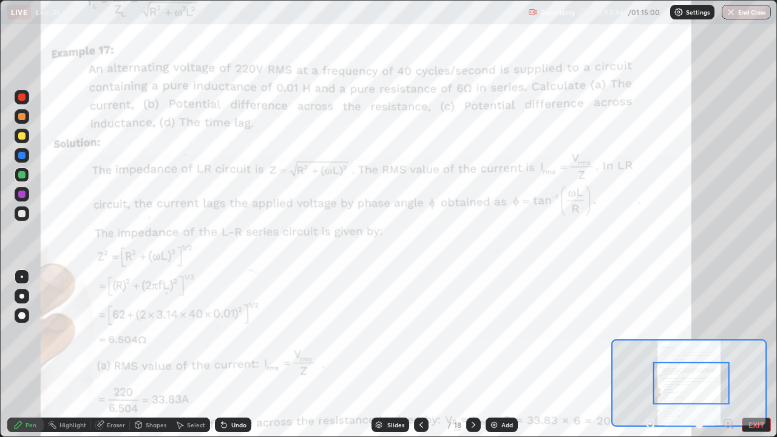
click at [234, 359] on div "Undo" at bounding box center [233, 425] width 36 height 15
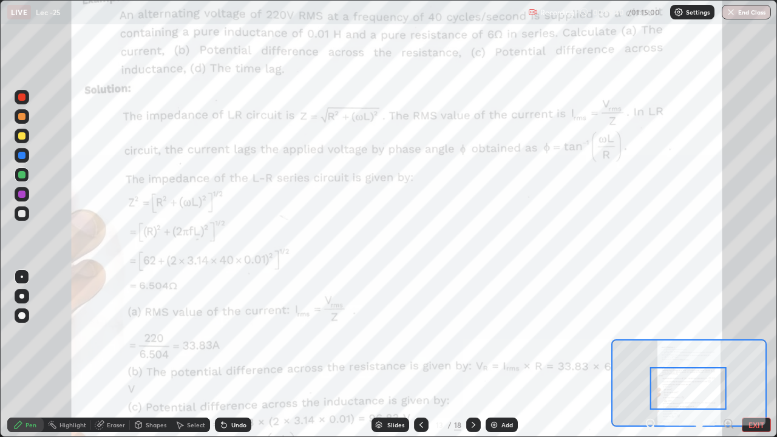
click at [474, 359] on icon at bounding box center [474, 425] width 10 height 10
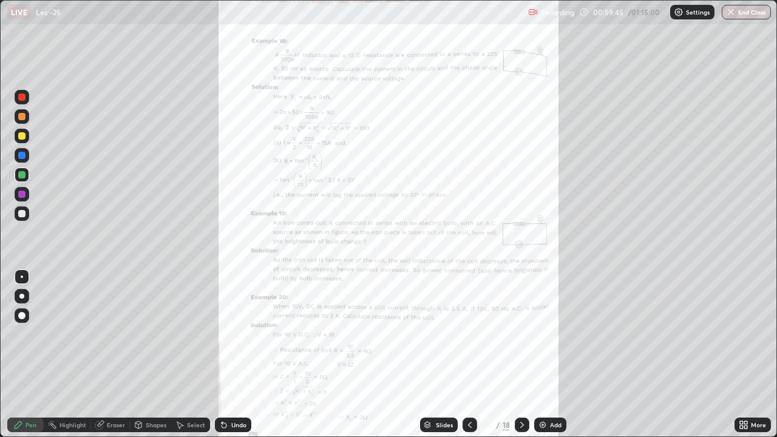
click at [746, 359] on icon at bounding box center [745, 422] width 3 height 3
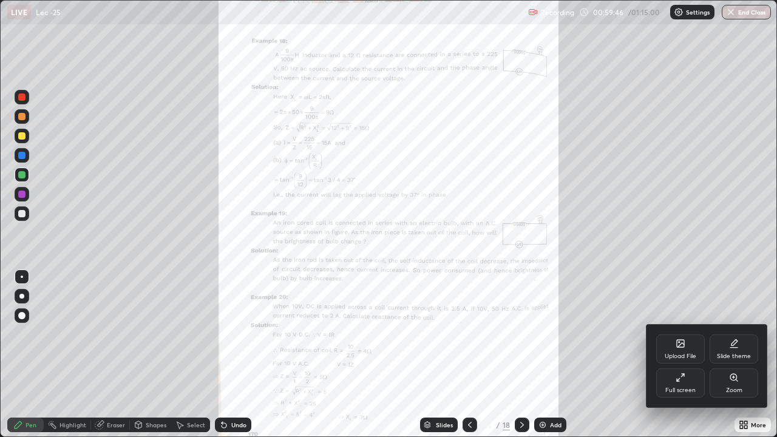
click at [731, 359] on div "Zoom" at bounding box center [734, 390] width 16 height 6
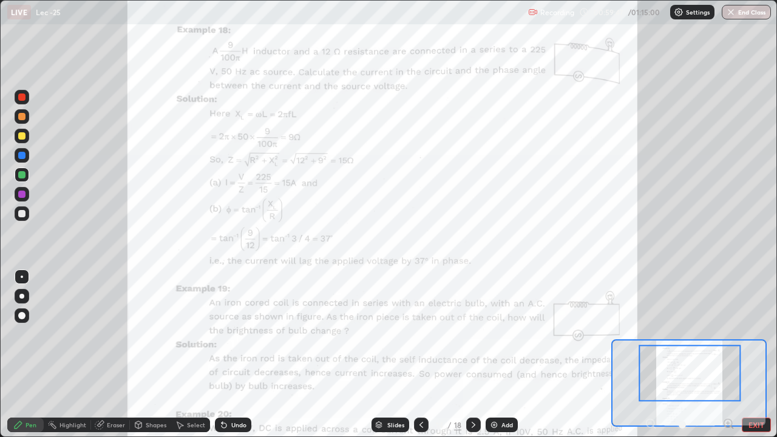
click at [732, 359] on icon at bounding box center [732, 427] width 2 height 2
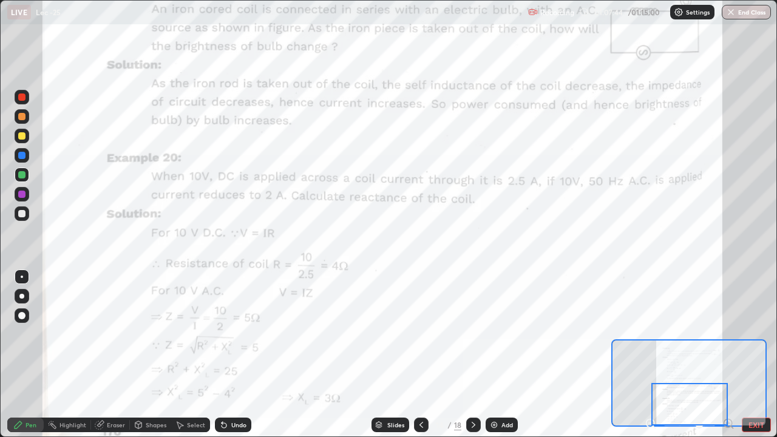
click at [741, 12] on button "End Class" at bounding box center [746, 12] width 49 height 15
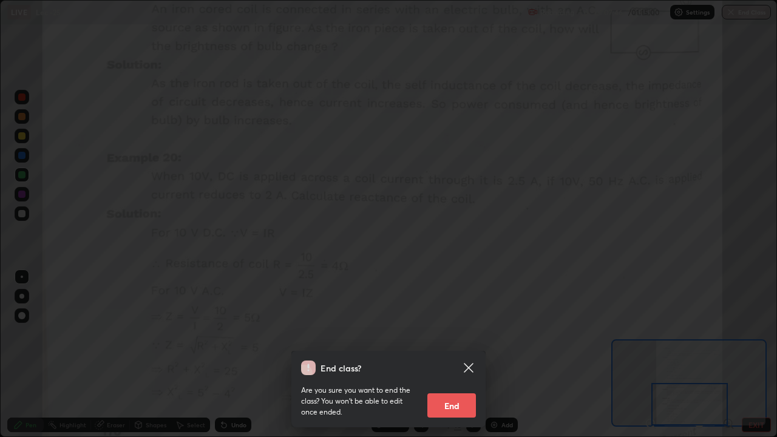
click at [468, 359] on button "End" at bounding box center [451, 405] width 49 height 24
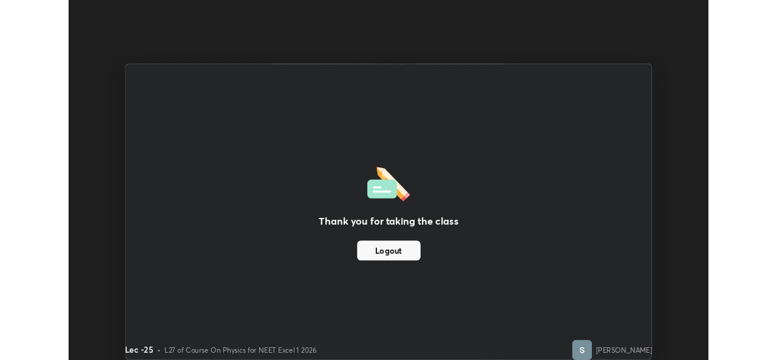
scroll to position [60352, 59935]
